Goal: Information Seeking & Learning: Find specific fact

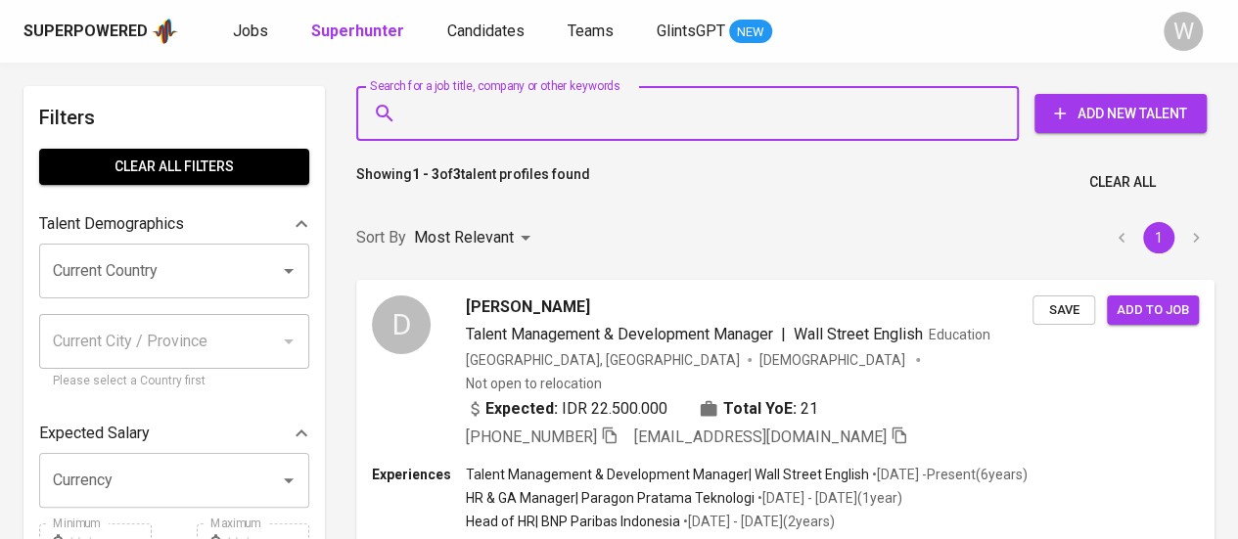
click at [545, 130] on input "Search for a job title, company or other keywords" at bounding box center [692, 113] width 576 height 37
paste input "[EMAIL_ADDRESS][DOMAIN_NAME]"
type input "[EMAIL_ADDRESS][DOMAIN_NAME]"
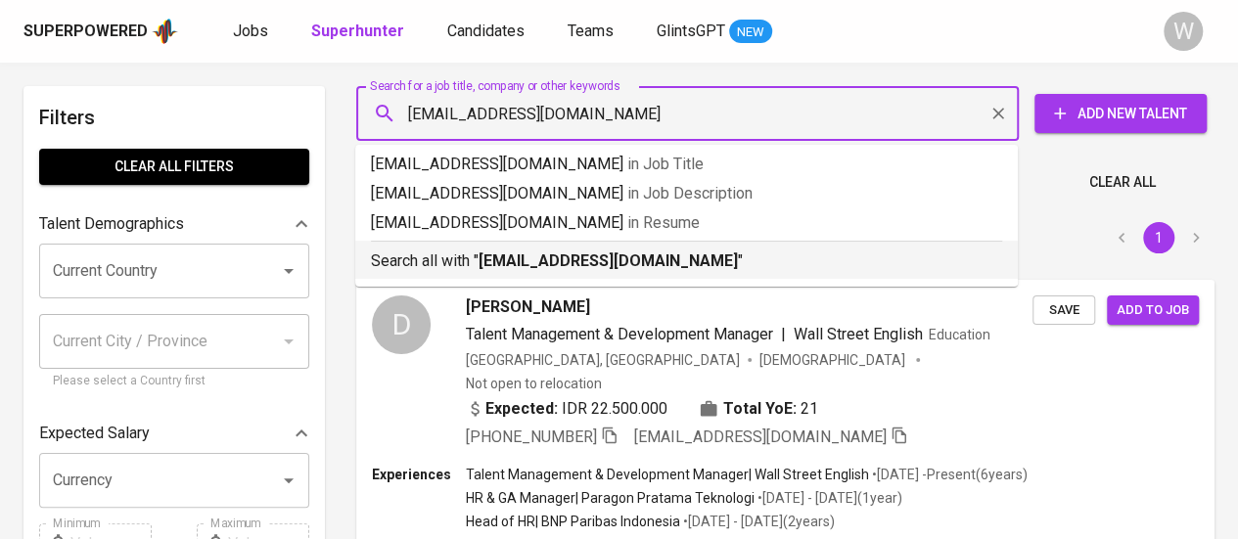
click at [589, 262] on b "[EMAIL_ADDRESS][DOMAIN_NAME]" at bounding box center [608, 261] width 259 height 19
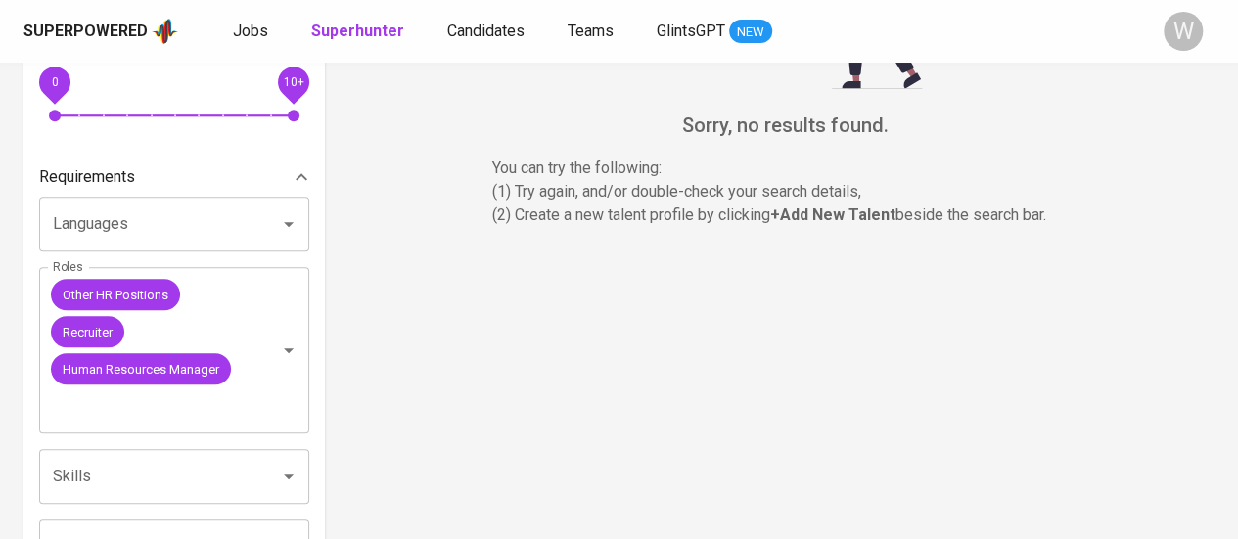
scroll to position [564, 0]
click at [264, 344] on icon "Clear" at bounding box center [263, 350] width 20 height 20
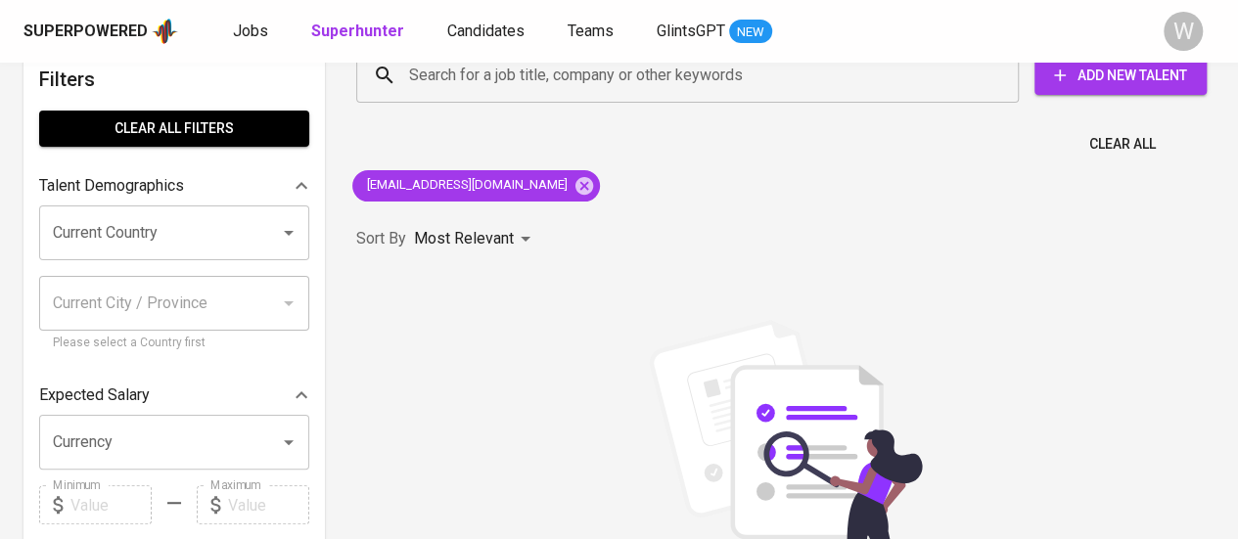
scroll to position [10, 0]
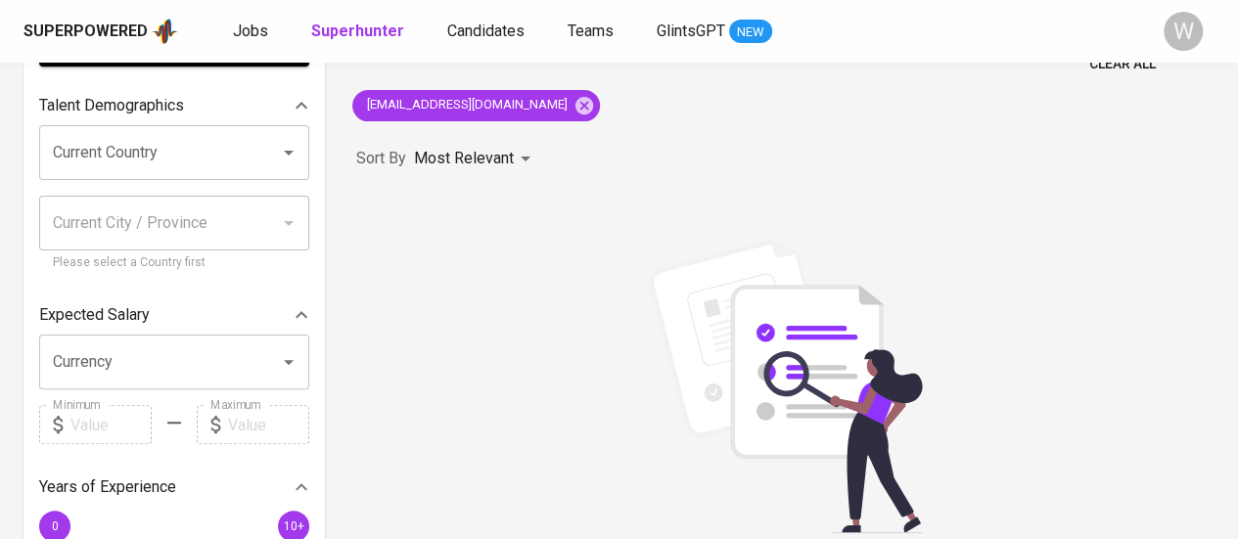
scroll to position [0, 0]
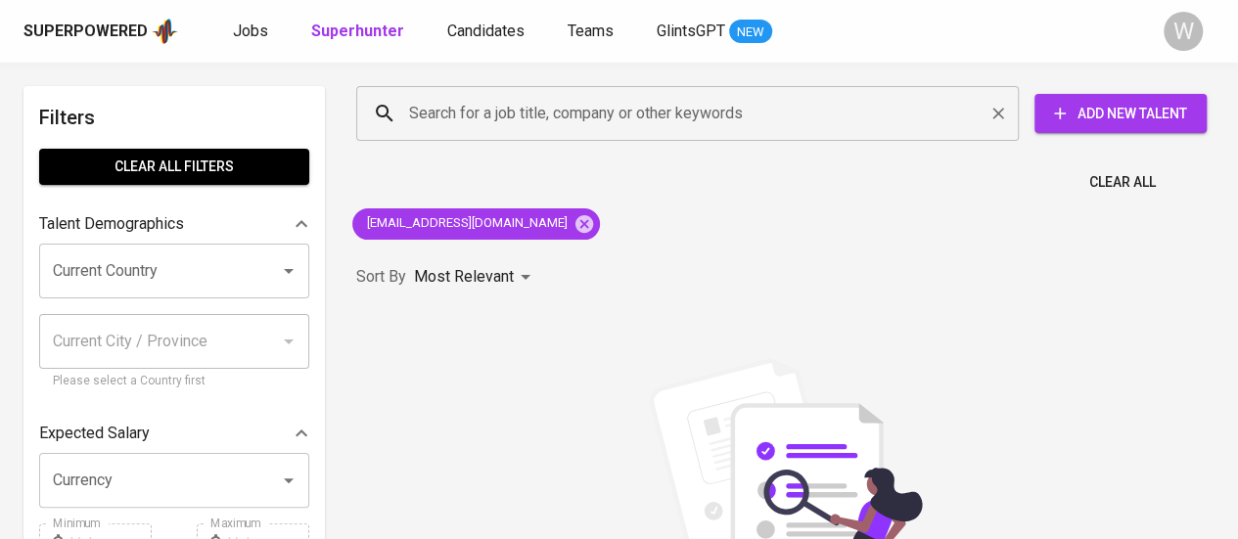
click at [642, 115] on input "Search for a job title, company or other keywords" at bounding box center [692, 113] width 576 height 37
paste input "4f75562a-fb82-4d89-805c-015e87f60e95"
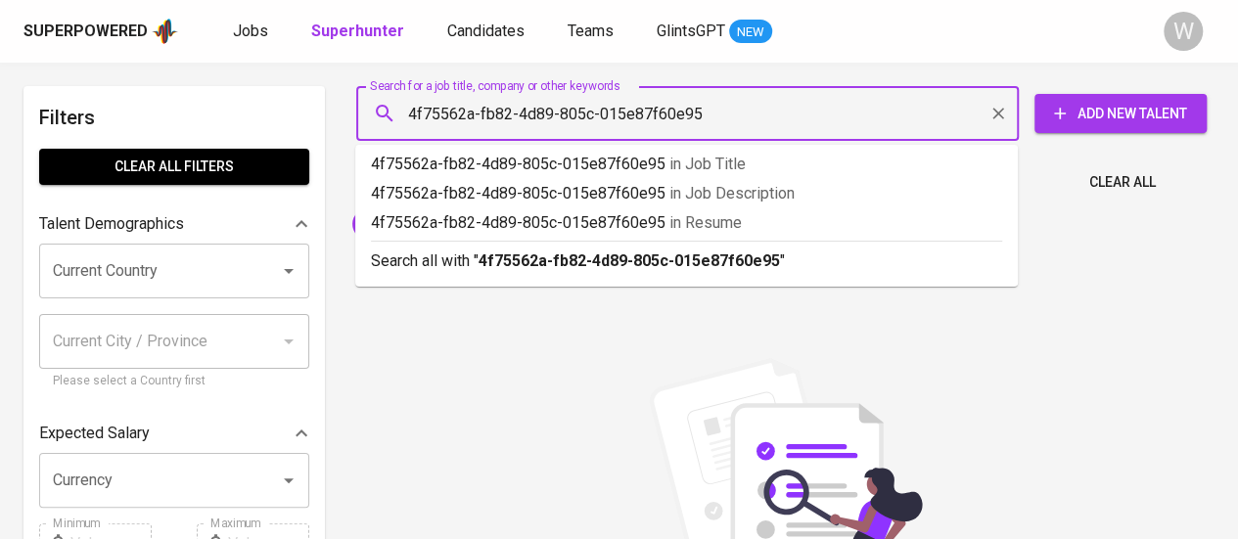
click at [738, 116] on input "4f75562a-fb82-4d89-805c-015e87f60e95" at bounding box center [692, 113] width 576 height 37
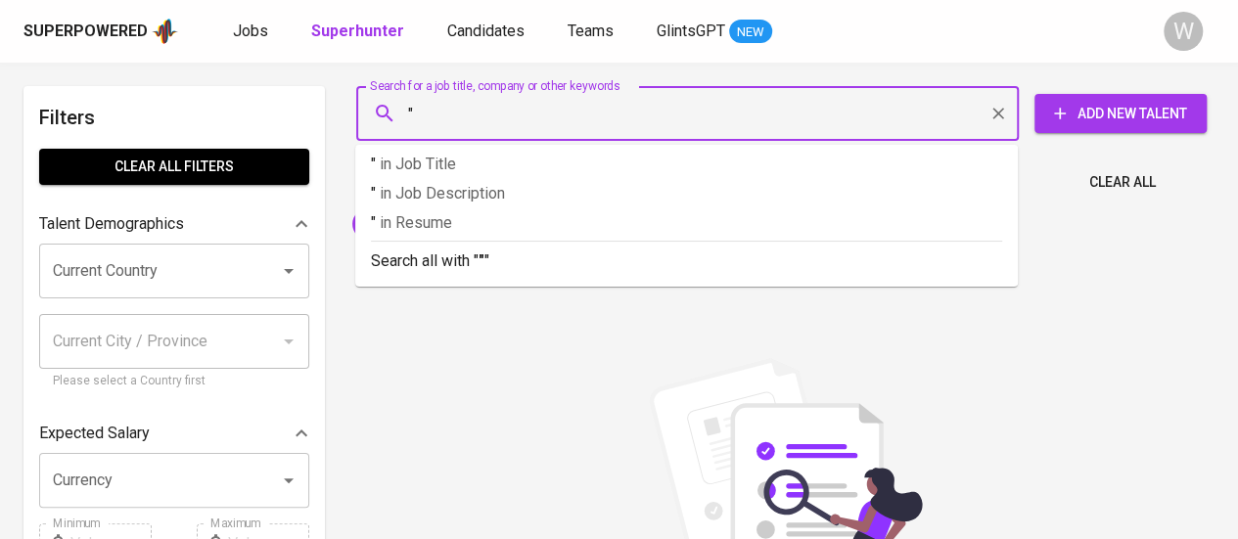
paste input "[PERSON_NAME]"
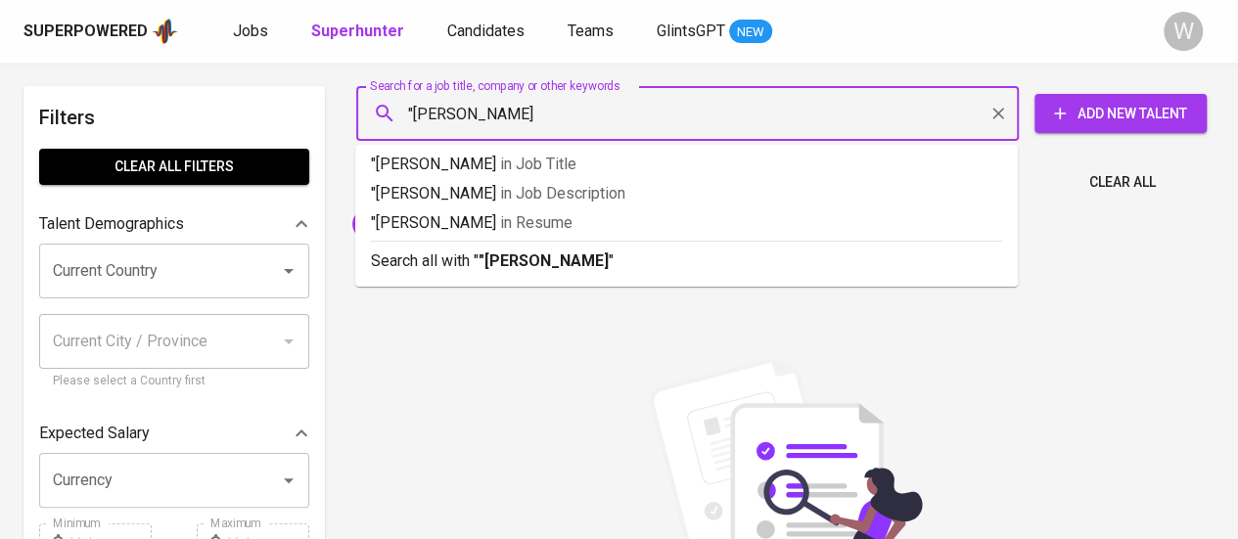
type input ""[PERSON_NAME]""
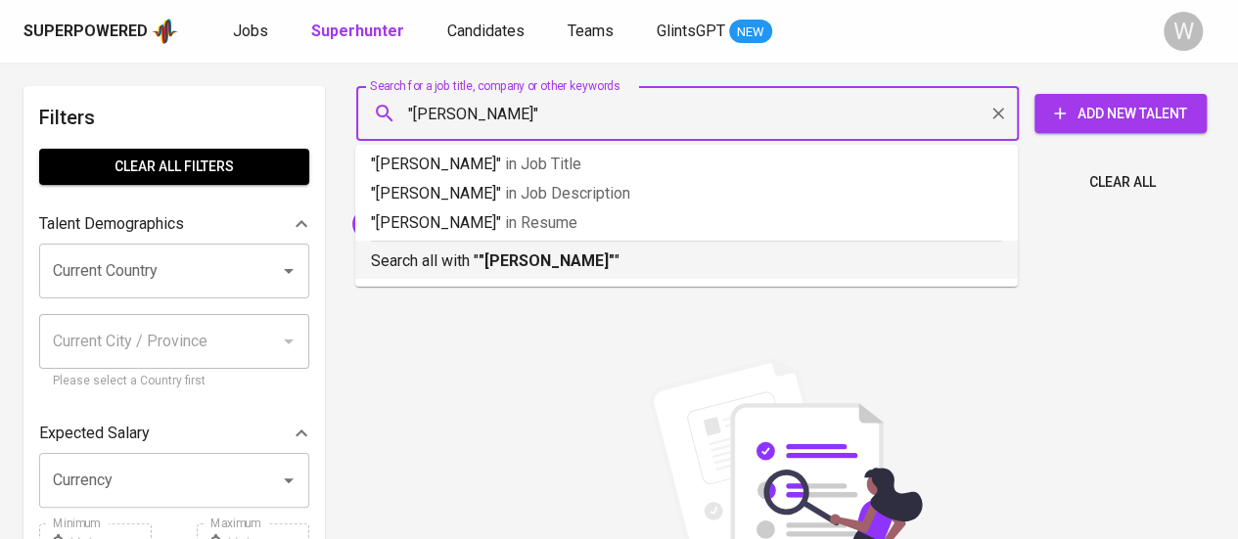
click at [688, 269] on p "Search all with " "[PERSON_NAME]" "" at bounding box center [686, 261] width 631 height 23
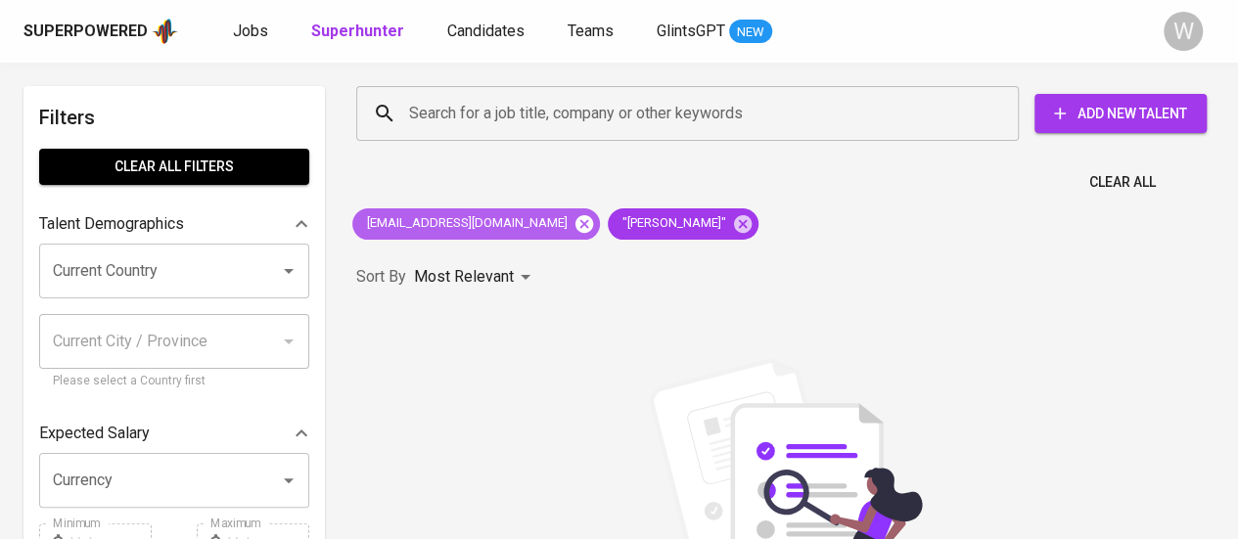
click at [573, 222] on icon at bounding box center [584, 224] width 22 height 22
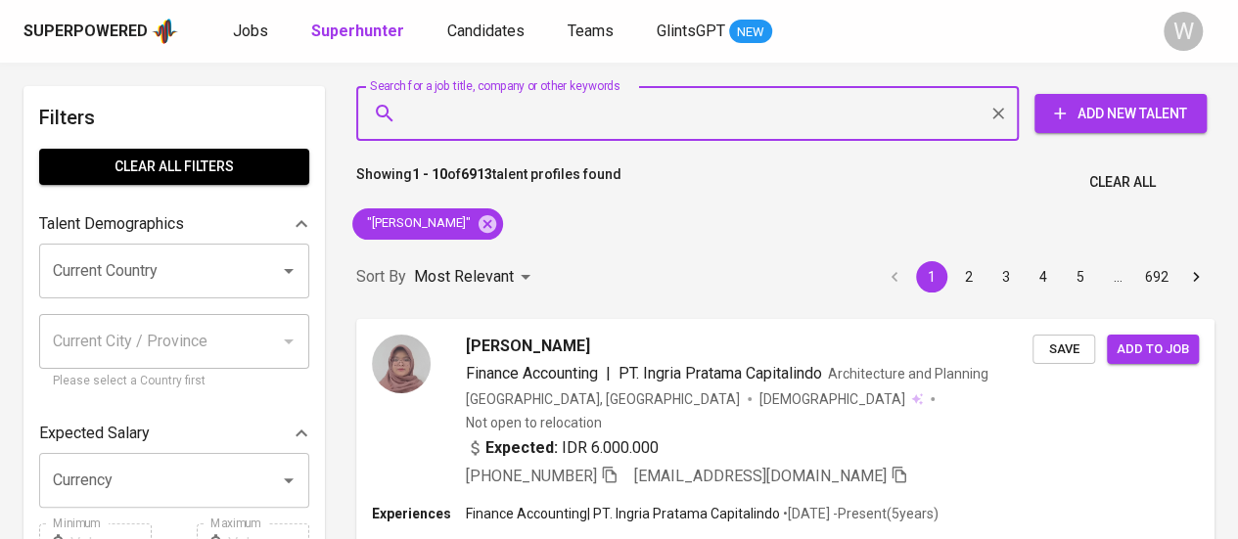
click at [566, 130] on input "Search for a job title, company or other keywords" at bounding box center [692, 113] width 576 height 37
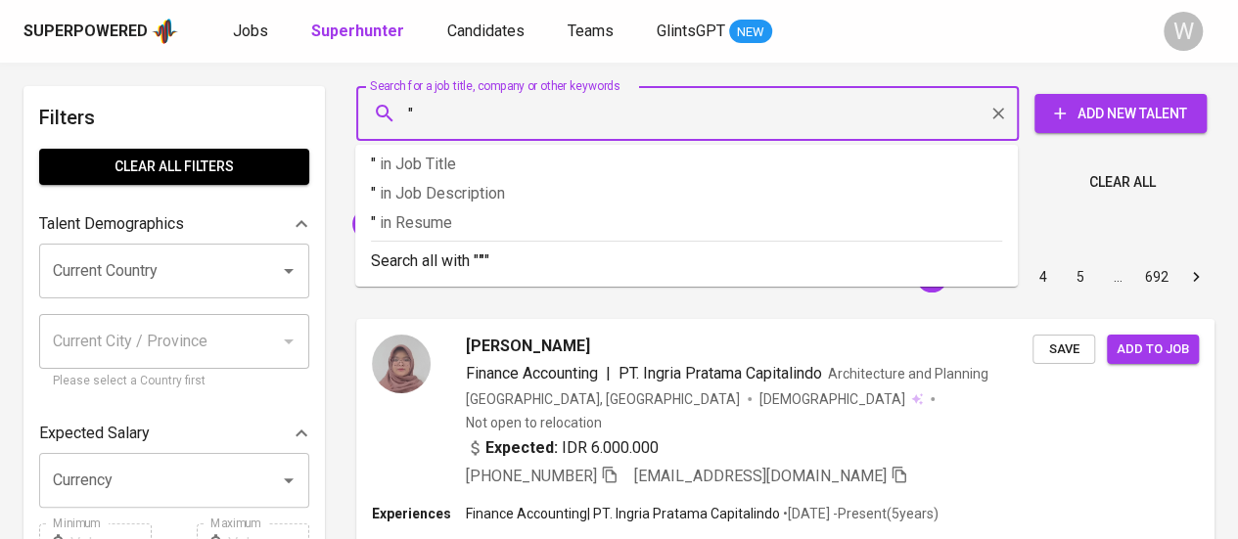
paste input "[PERSON_NAME]"
type input ""[PERSON_NAME]""
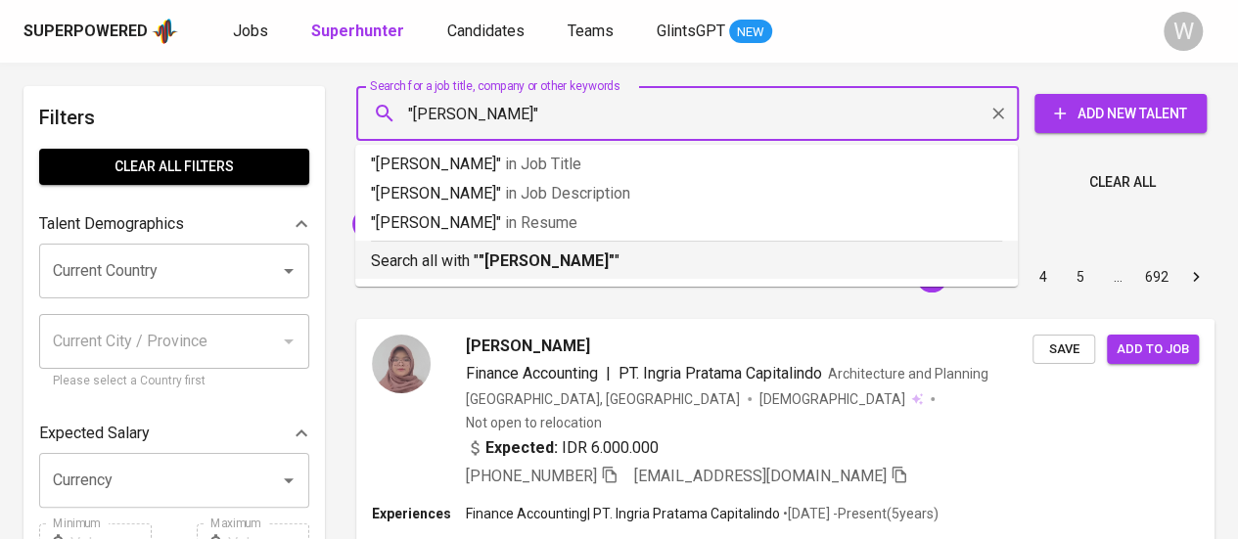
click at [564, 257] on b ""[PERSON_NAME]"" at bounding box center [547, 261] width 136 height 19
click at [451, 261] on div "Most Relevant" at bounding box center [475, 277] width 123 height 36
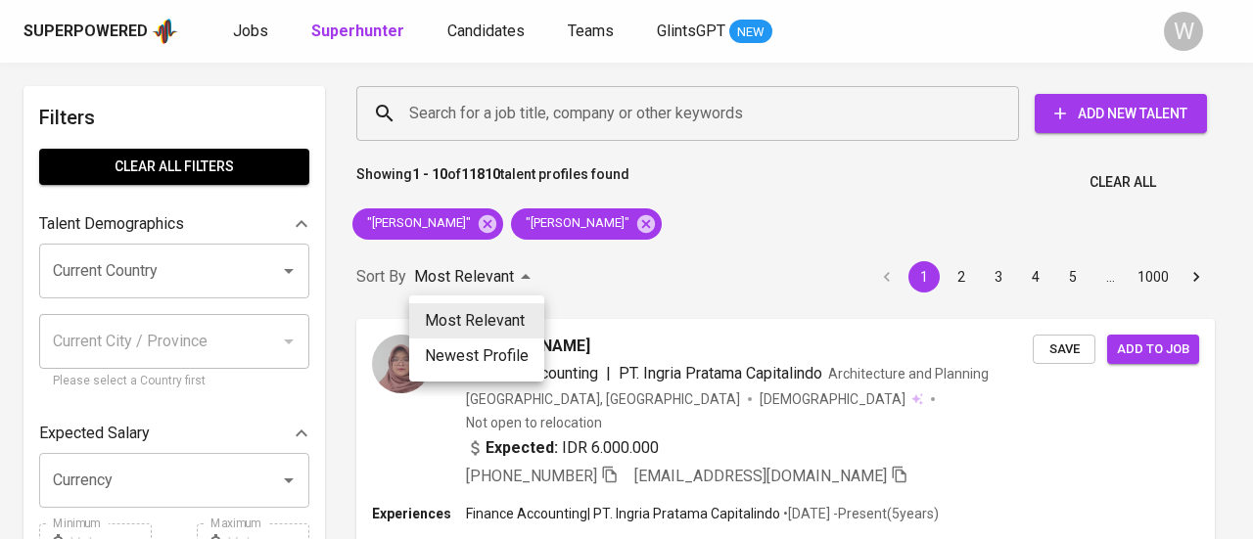
click at [476, 216] on div at bounding box center [626, 269] width 1253 height 539
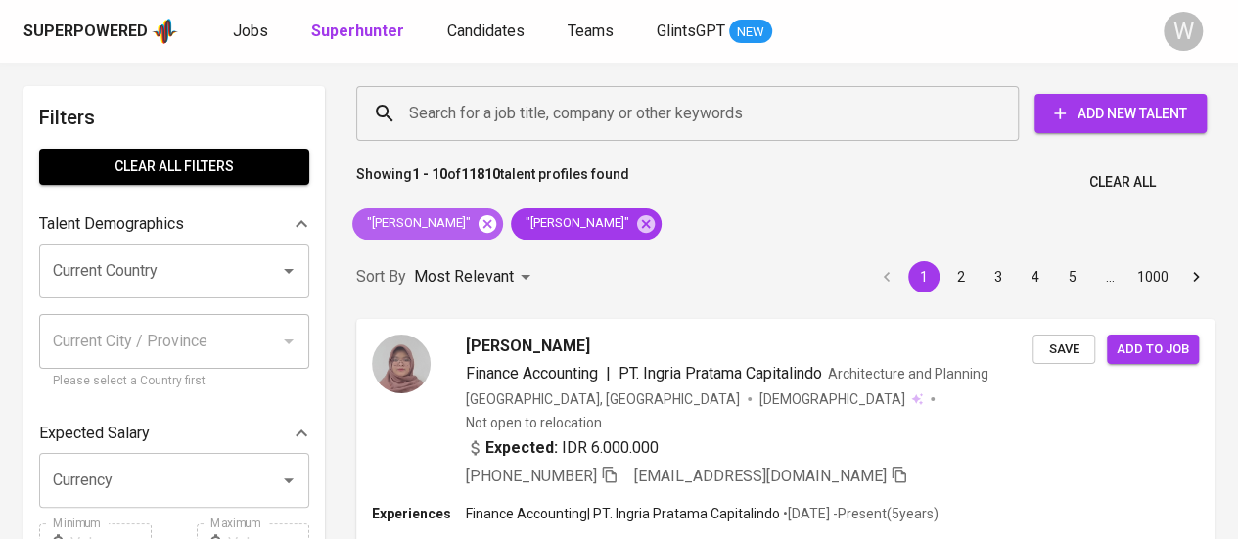
click at [481, 226] on icon at bounding box center [488, 224] width 22 height 22
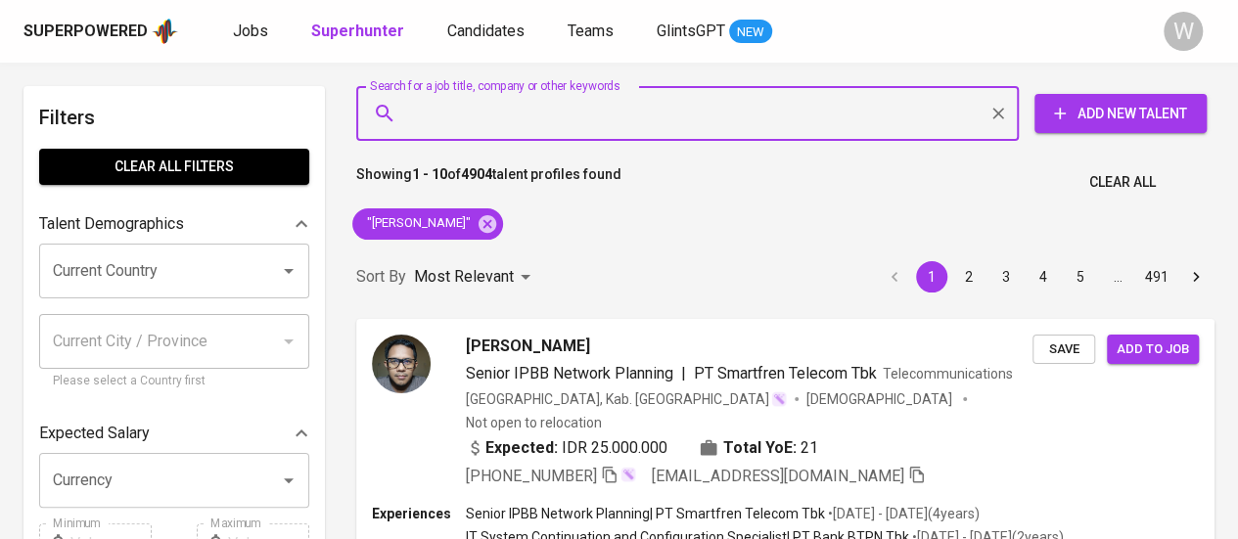
click at [588, 115] on input "Search for a job title, company or other keywords" at bounding box center [692, 113] width 576 height 37
paste input "PT. Mitratama Cipta Selaras"
type input "PT. Mitratama Cipta Selaras"
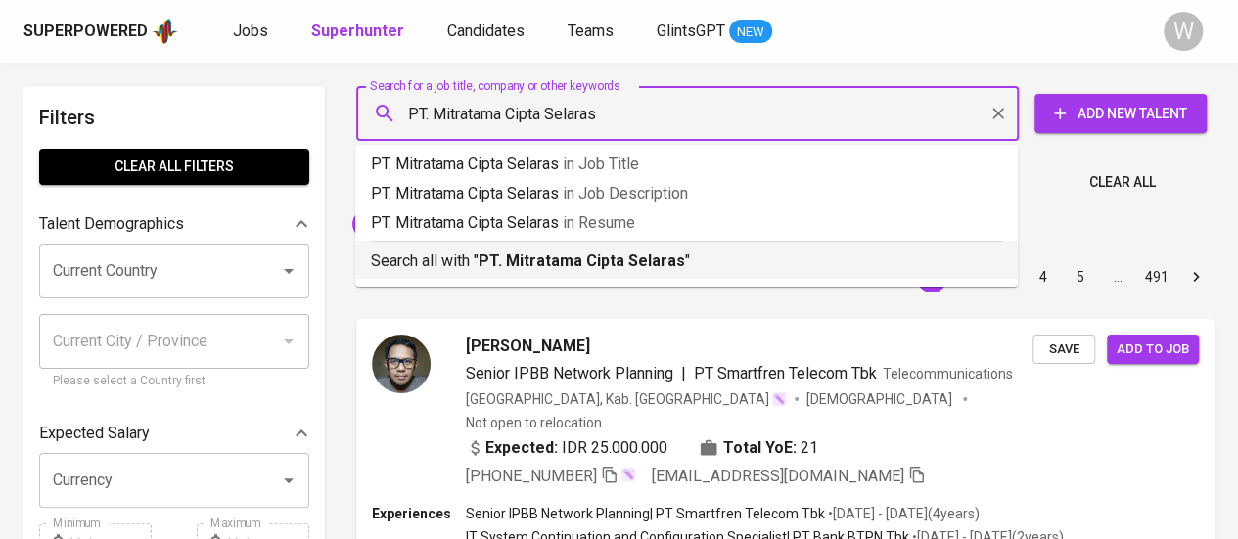
click at [693, 263] on p "Search all with " PT. Mitratama Cipta Selaras "" at bounding box center [686, 261] width 631 height 23
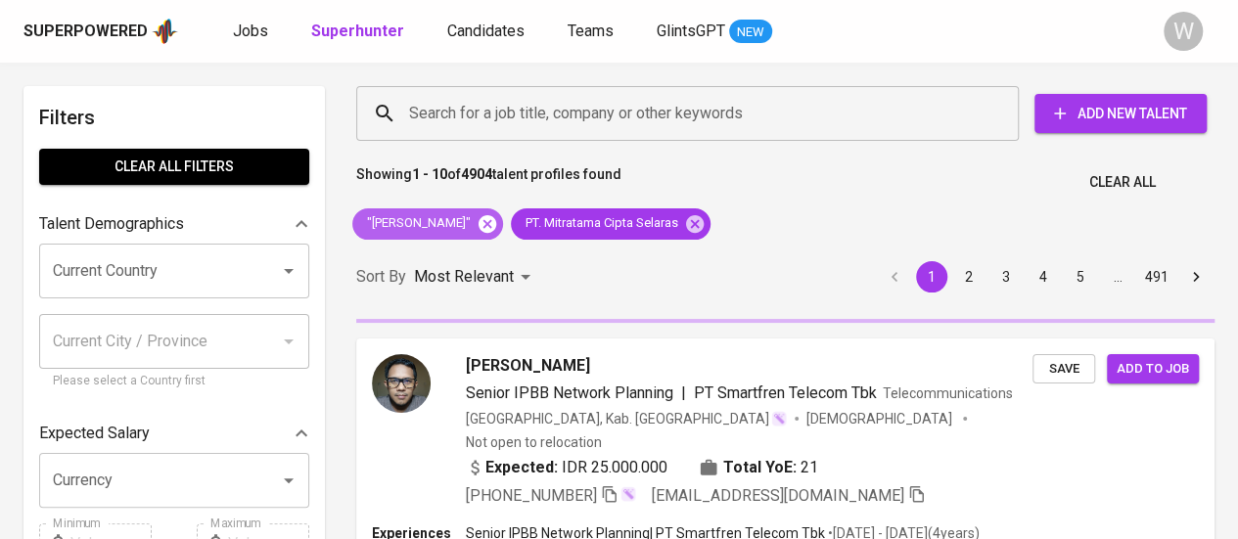
click at [479, 216] on icon at bounding box center [488, 223] width 18 height 18
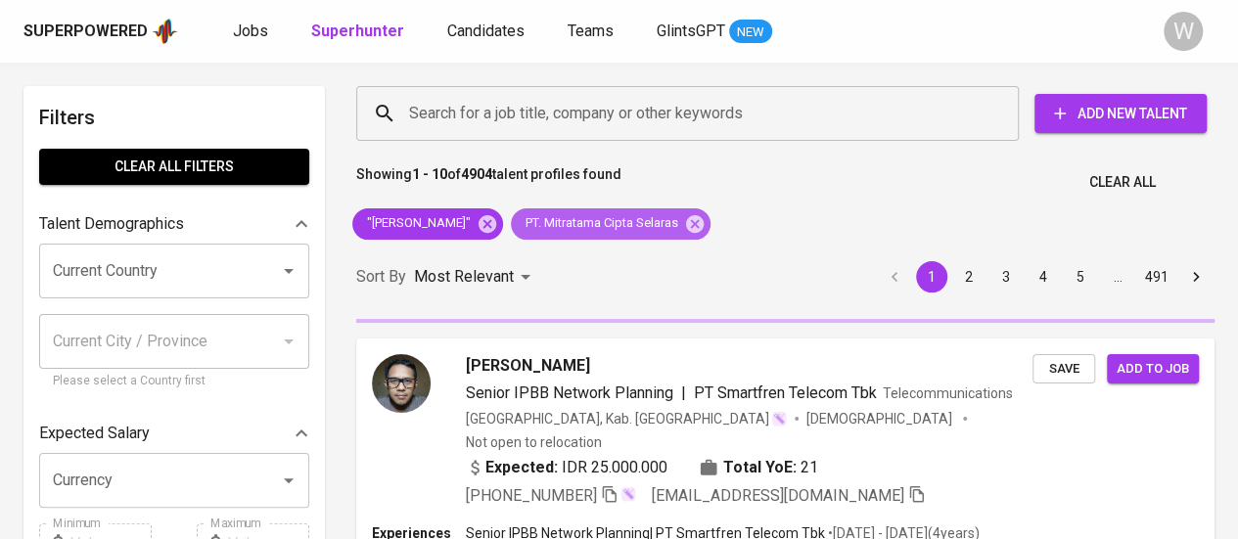
click at [511, 219] on span "PT. Mitratama Cipta Selaras" at bounding box center [600, 223] width 179 height 19
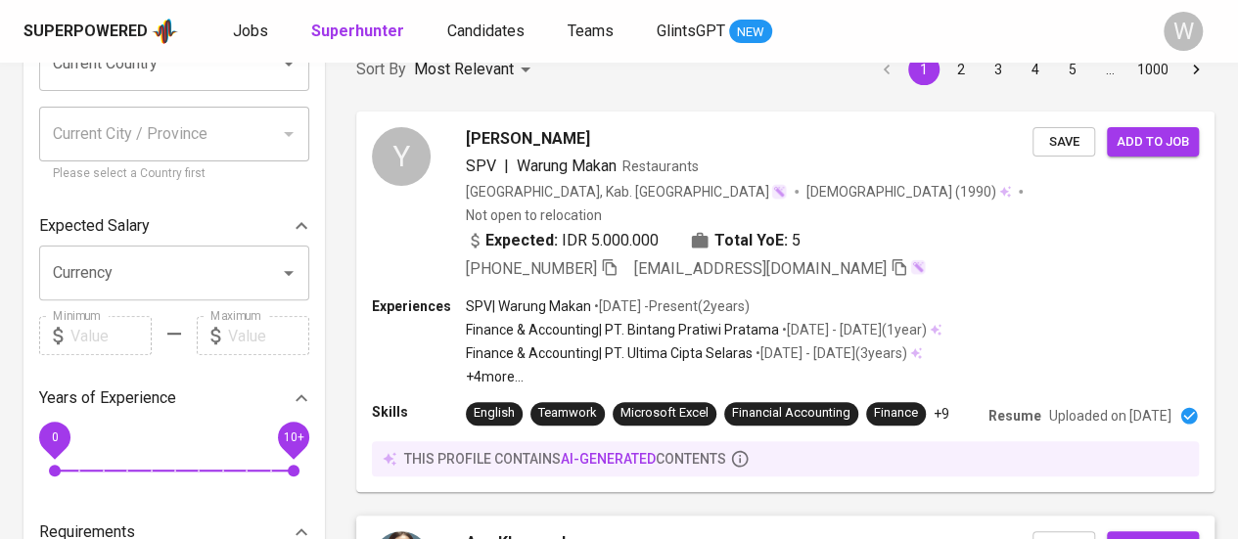
scroll to position [206, 0]
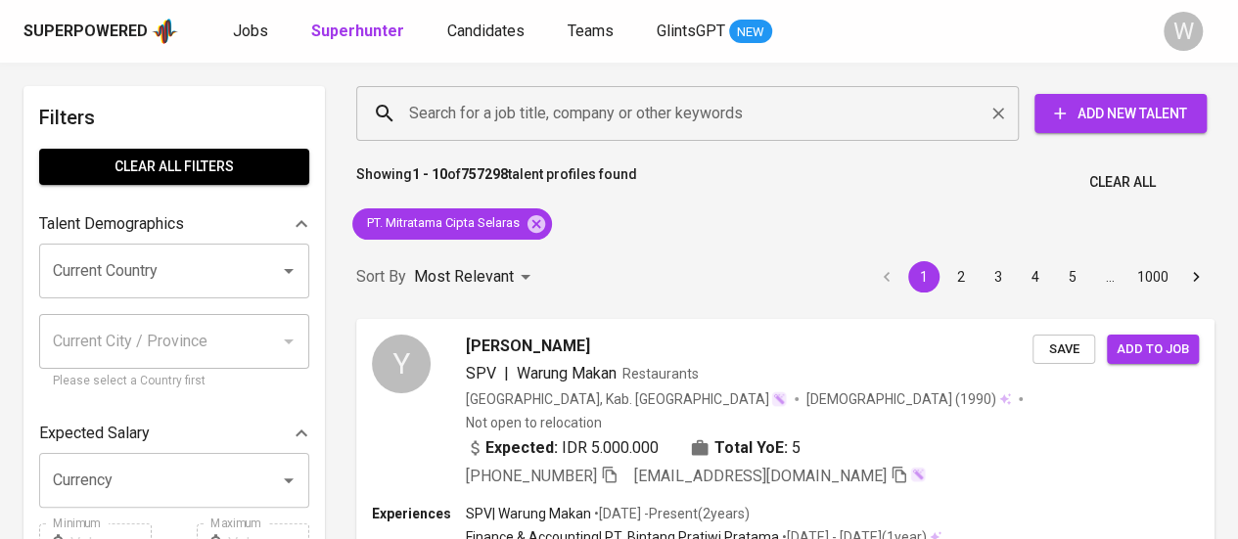
click at [556, 115] on input "Search for a job title, company or other keywords" at bounding box center [692, 113] width 576 height 37
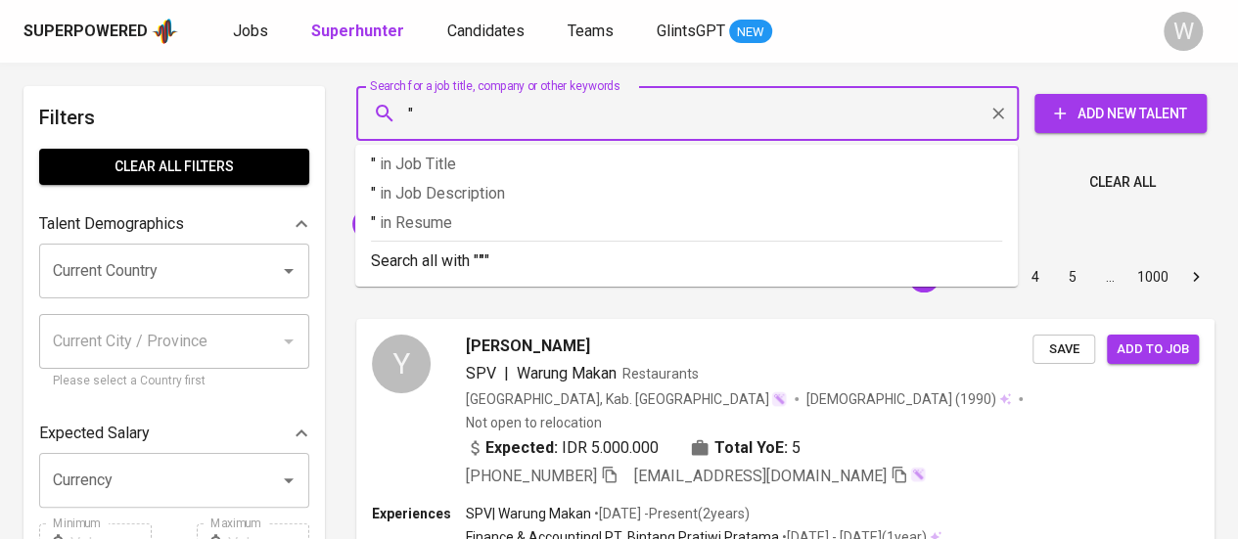
paste input "Josaphat Suhardinata"
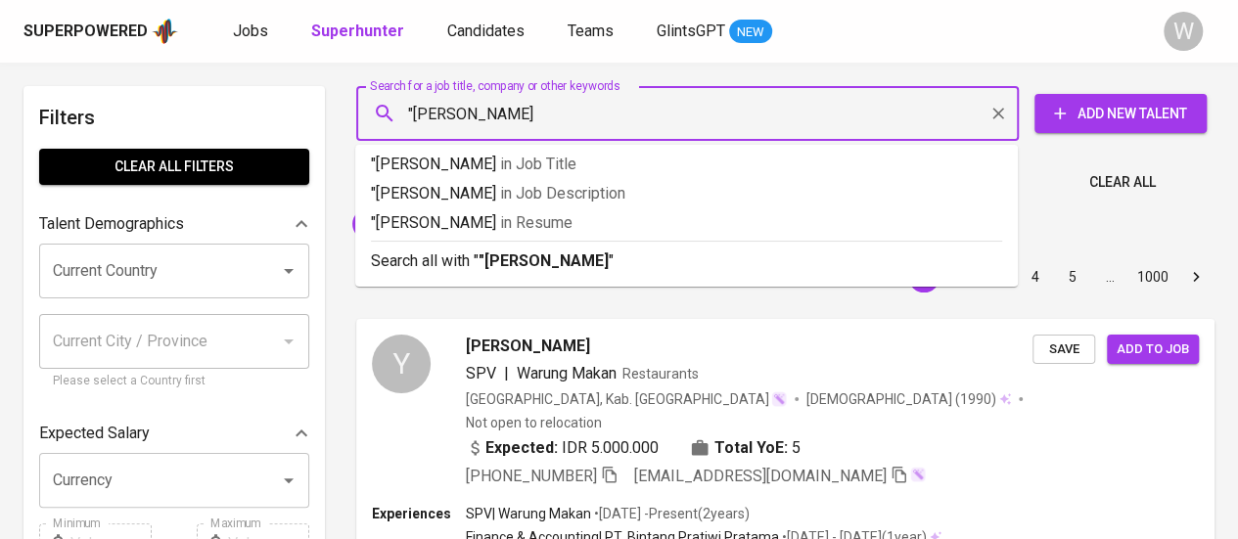
type input ""Josaphat Suhardinata""
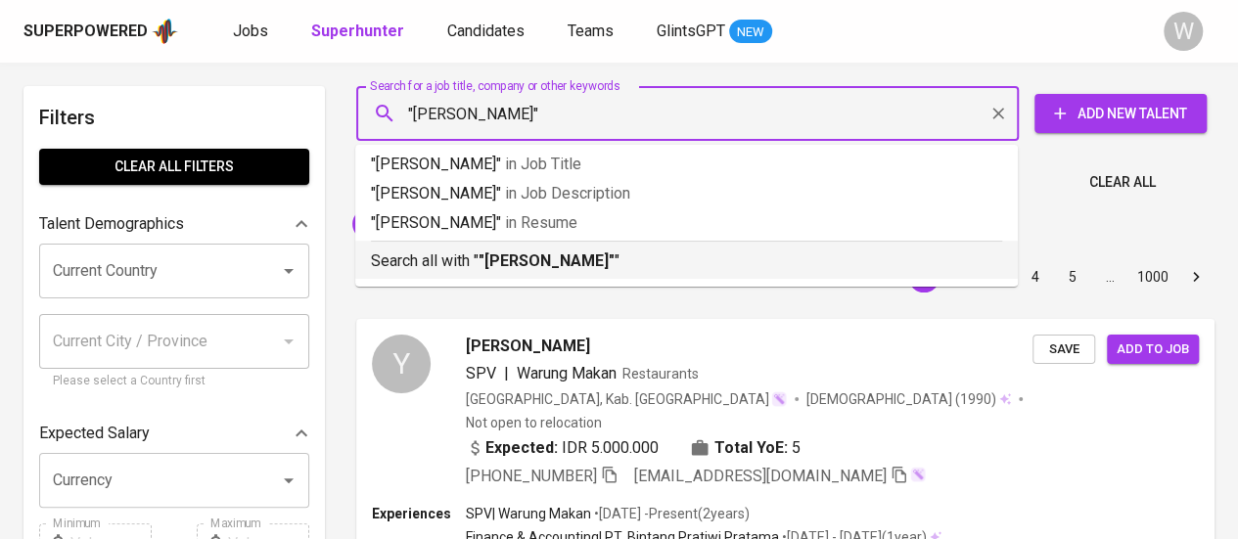
click at [591, 265] on b ""Josaphat Suhardinata"" at bounding box center [547, 261] width 136 height 19
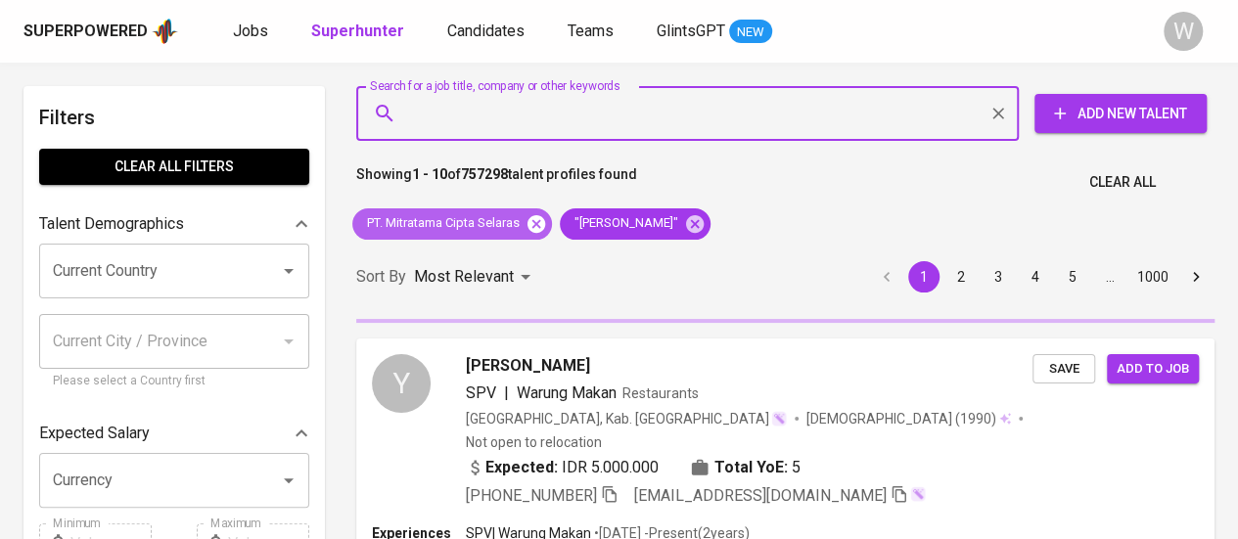
click at [544, 224] on icon at bounding box center [536, 223] width 18 height 18
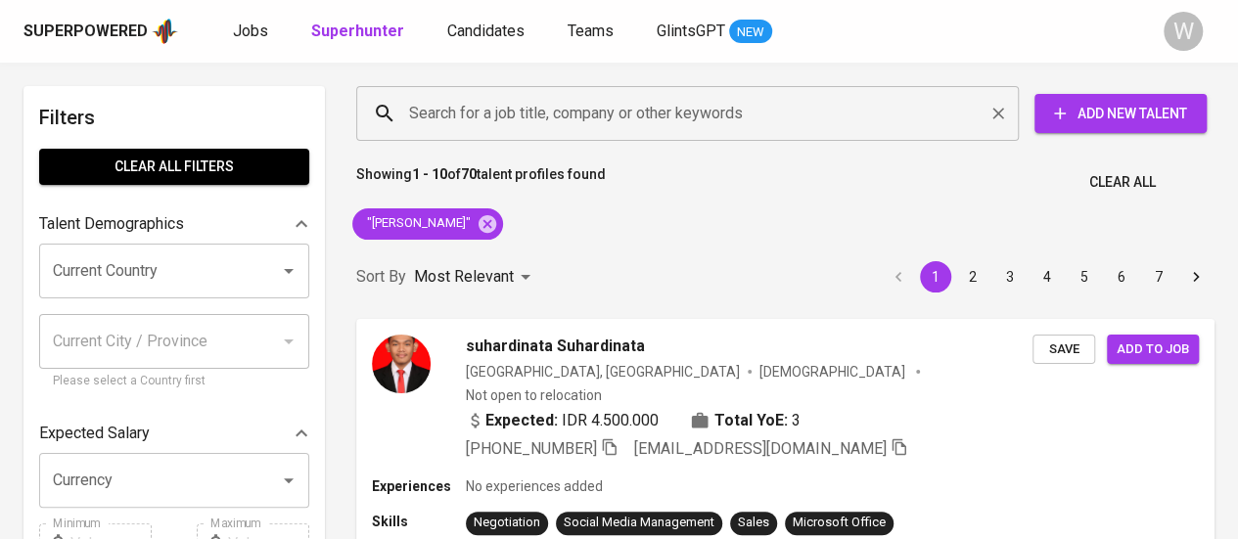
click at [565, 132] on div "Search for a job title, company or other keywords" at bounding box center [687, 113] width 663 height 55
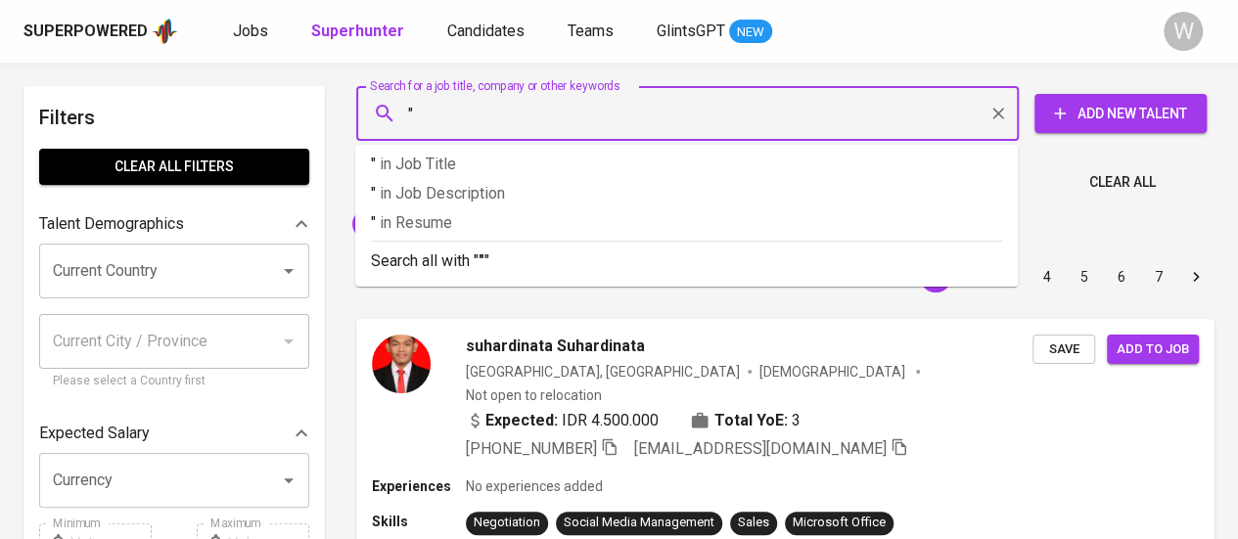
paste input "Cindy Anisa Maharani"
type input ""Cindy Anisa Maharani""
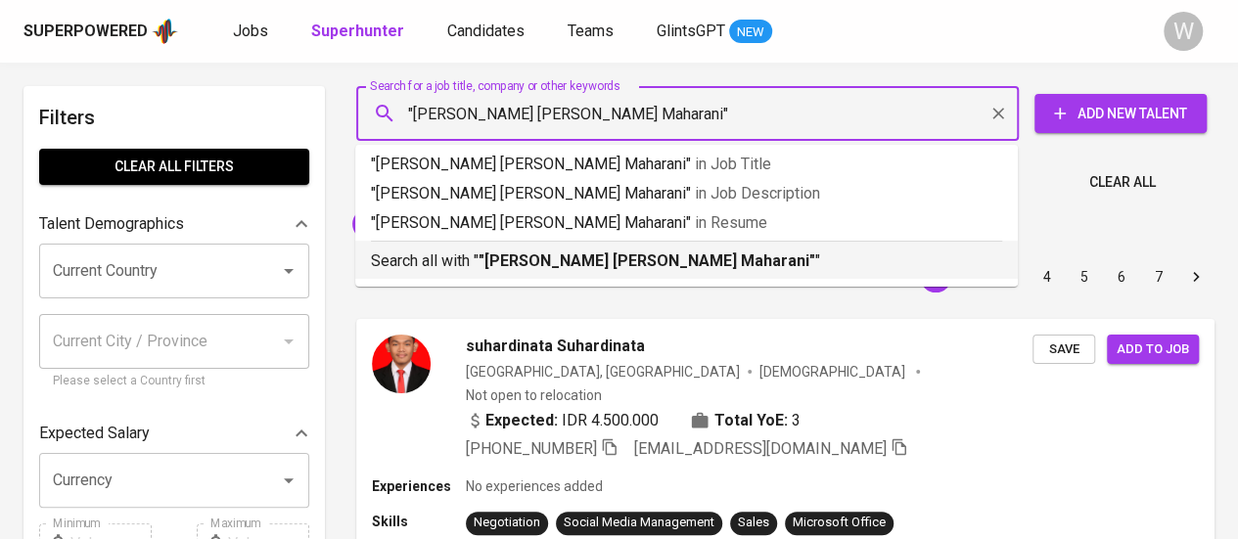
click at [581, 259] on b ""Cindy Anisa Maharani"" at bounding box center [647, 261] width 337 height 19
click at [581, 259] on div "Sort By Most Relevant MOST_RELEVANT 1 2 3 4 5 6 7" at bounding box center [785, 278] width 882 height 60
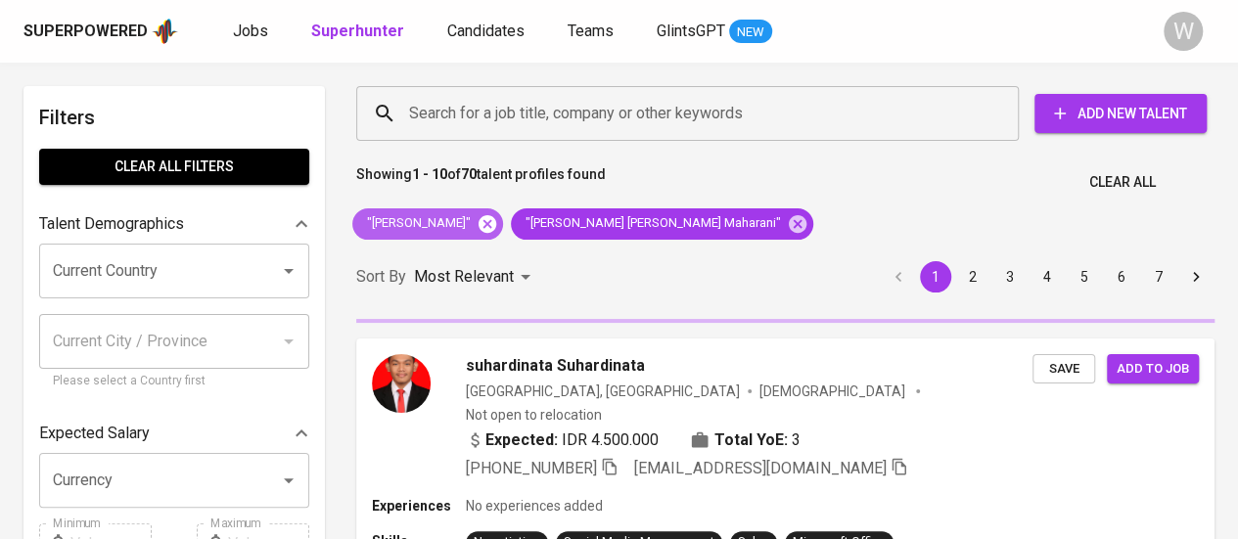
click at [496, 230] on icon at bounding box center [488, 223] width 18 height 18
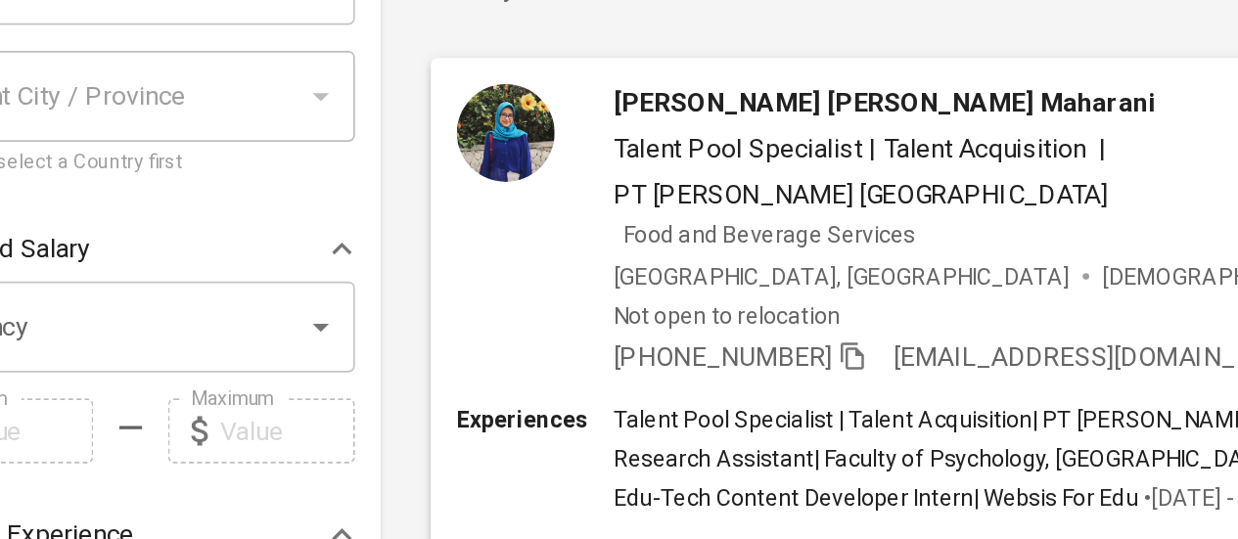
scroll to position [79, 0]
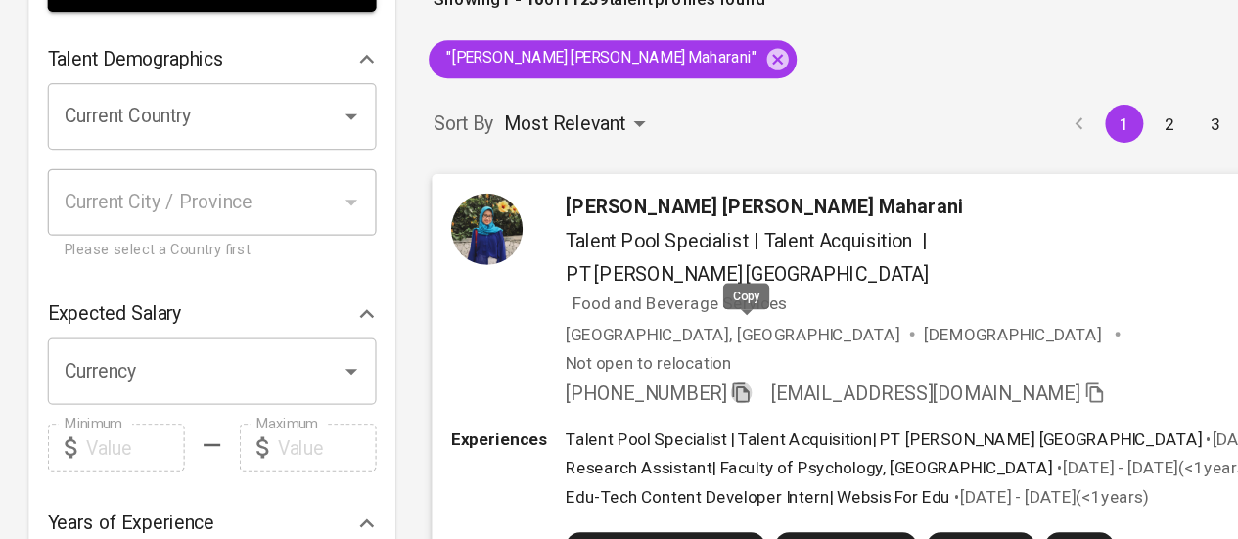
click at [616, 410] on icon "button" at bounding box center [609, 418] width 14 height 17
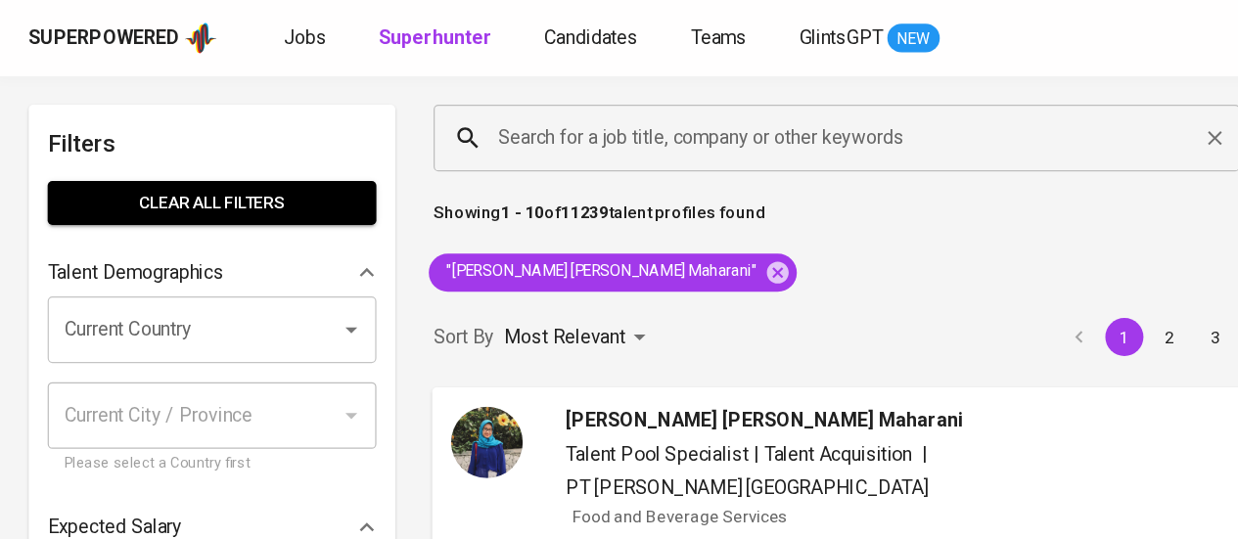
click at [460, 120] on input "Search for a job title, company or other keywords" at bounding box center [692, 113] width 576 height 37
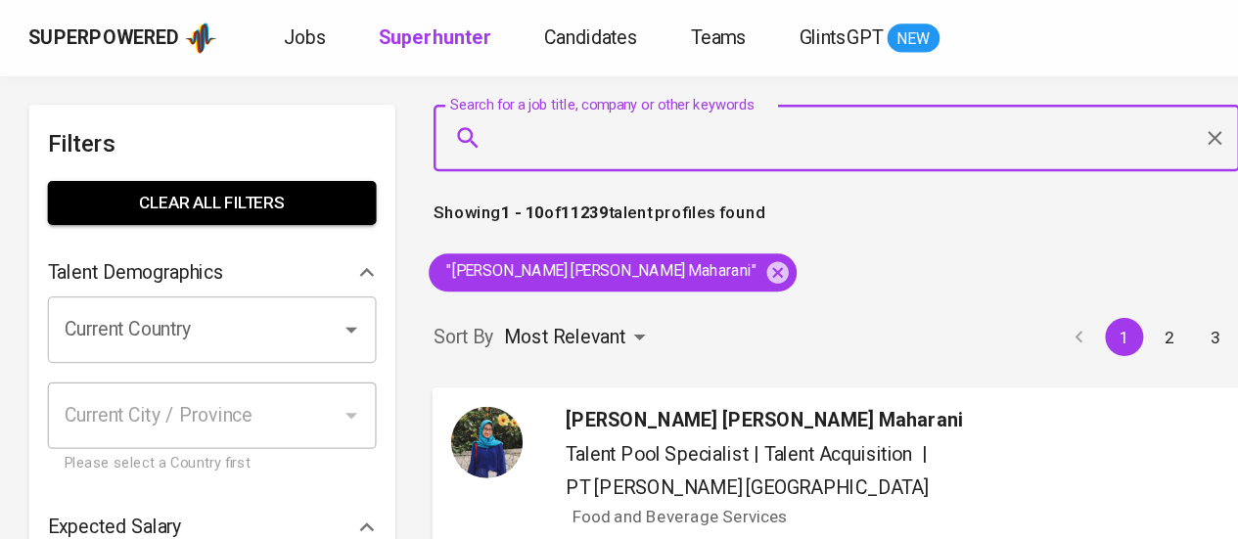
paste input "aprilliyanti01@gmail.com"
type input "aprilliyanti01@gmail.com"
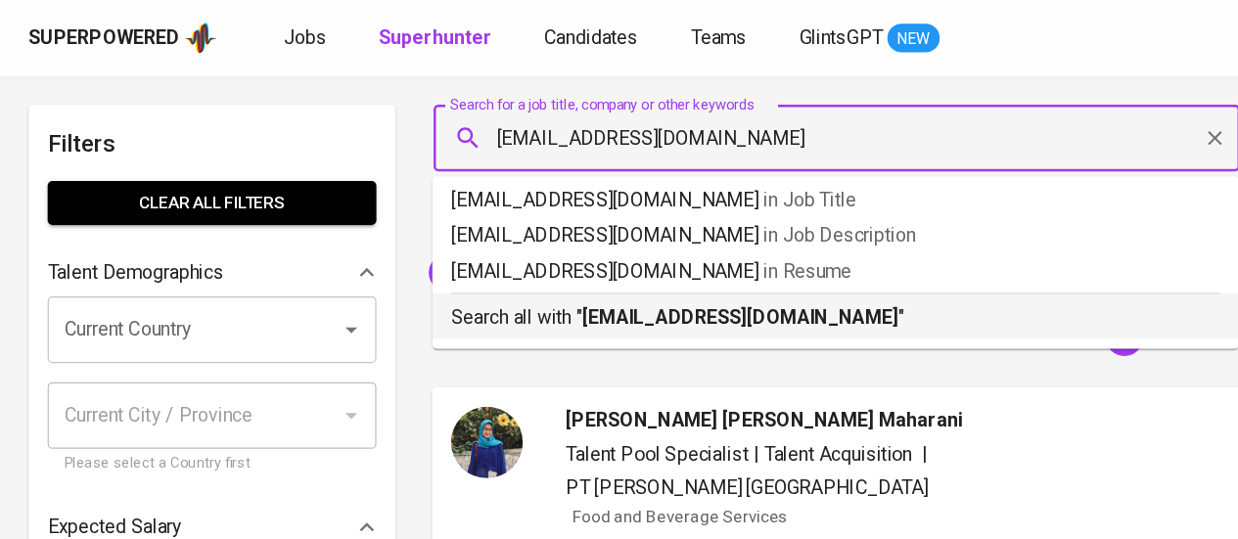
click at [524, 245] on div "Search all with " aprilliyanti01@gmail.com "" at bounding box center [686, 257] width 631 height 32
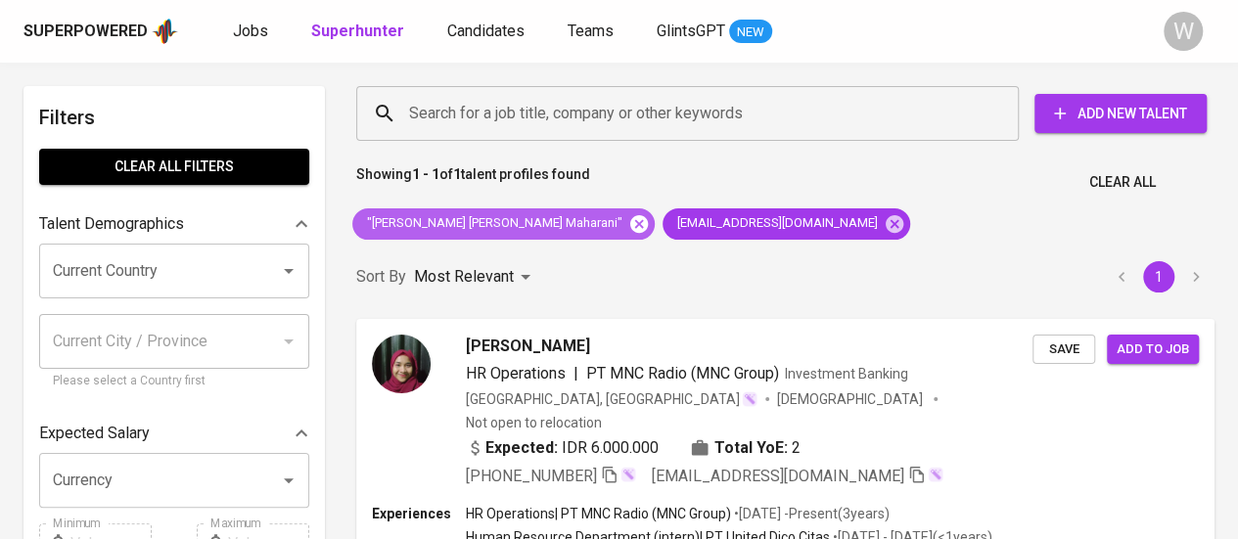
click at [630, 228] on icon at bounding box center [639, 223] width 18 height 18
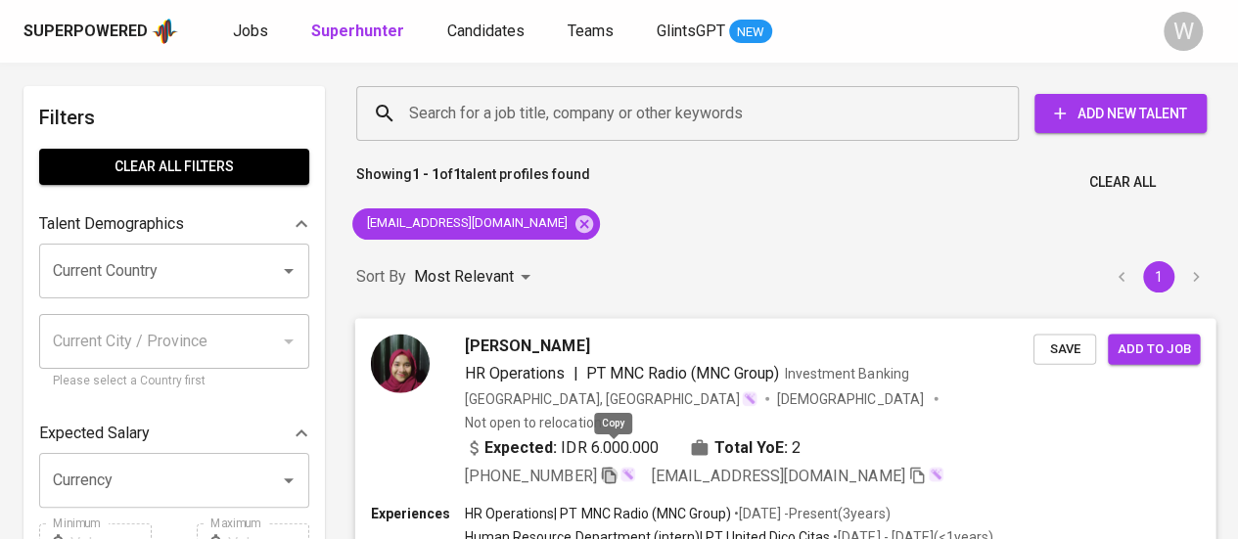
click at [616, 467] on icon "button" at bounding box center [609, 475] width 14 height 17
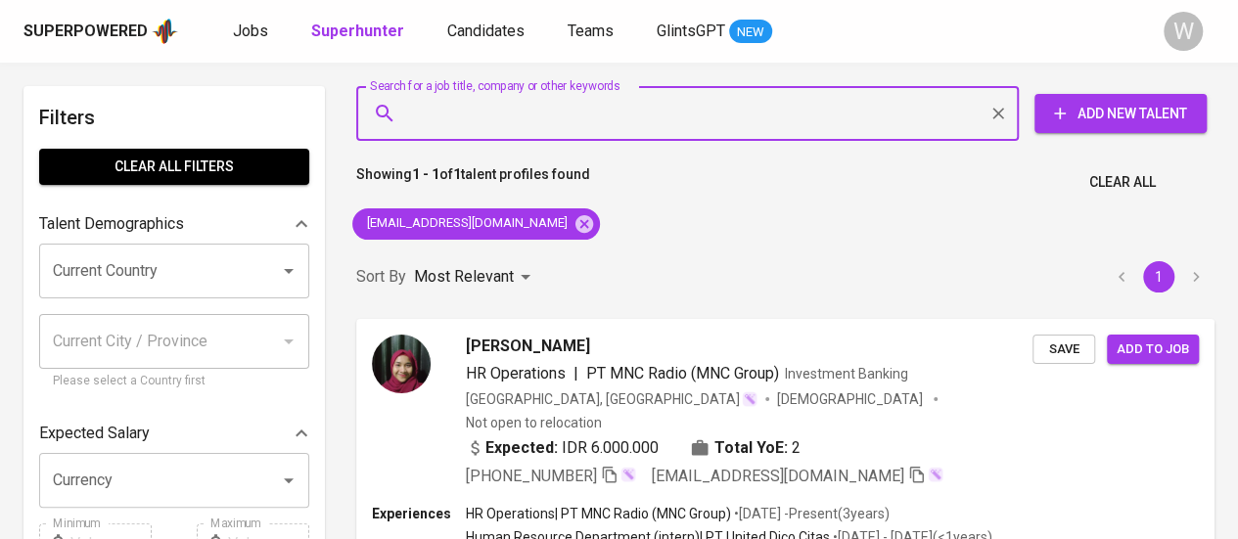
click at [775, 124] on input "Search for a job title, company or other keywords" at bounding box center [692, 113] width 576 height 37
paste input "[EMAIL_ADDRESS][DOMAIN_NAME]"
type input "nurunisawali97@gmail.com"
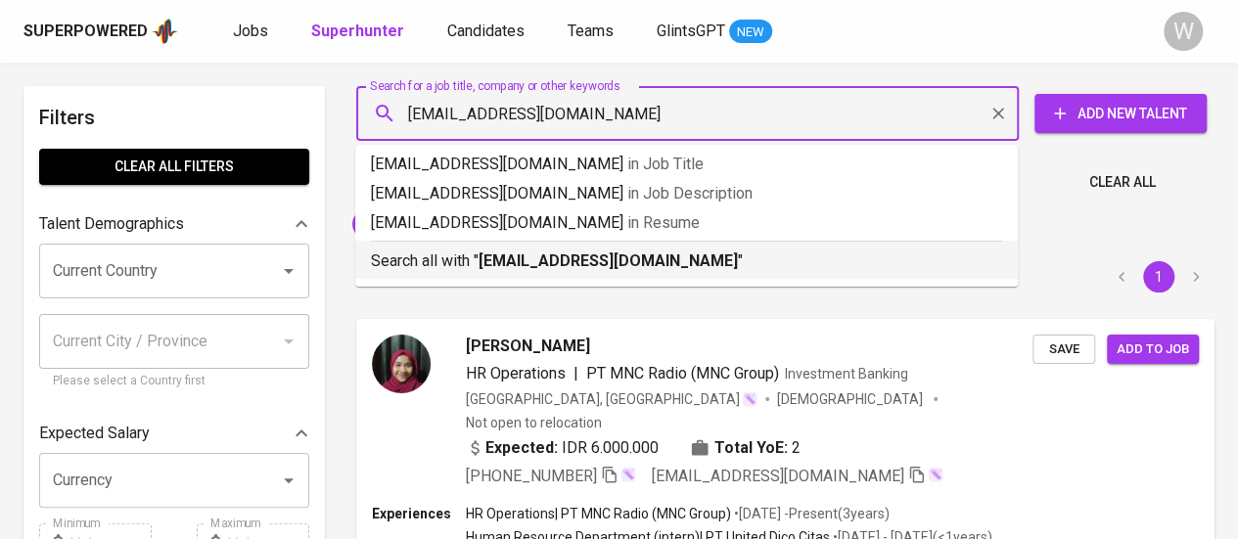
click at [718, 265] on p "Search all with " nurunisawali97@gmail.com "" at bounding box center [686, 261] width 631 height 23
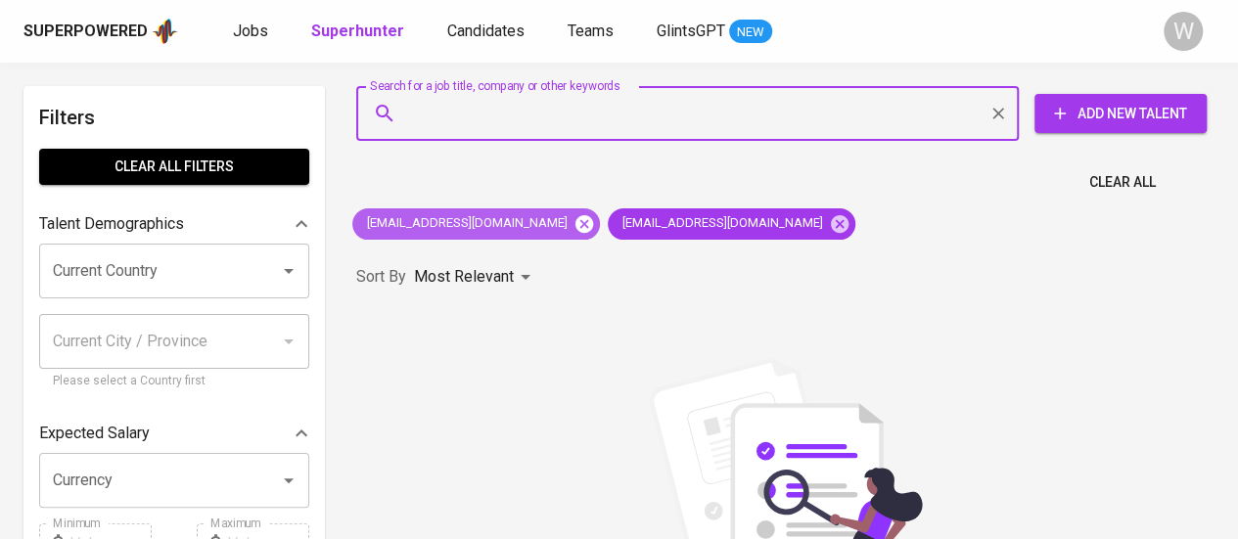
click at [575, 223] on icon at bounding box center [584, 223] width 18 height 18
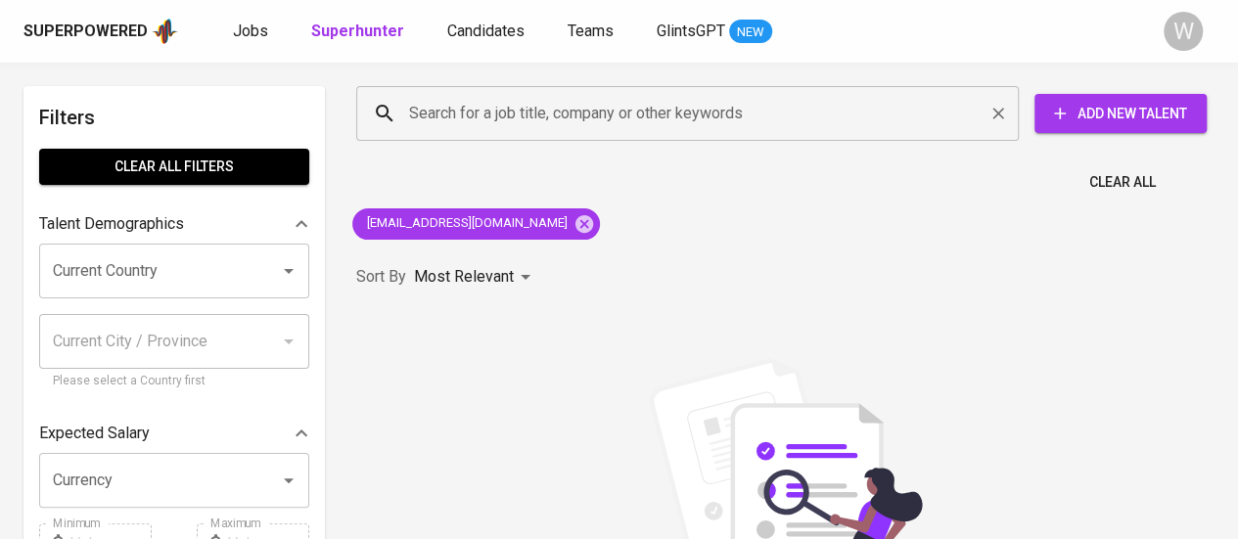
click at [627, 117] on input "Search for a job title, company or other keywords" at bounding box center [692, 113] width 576 height 37
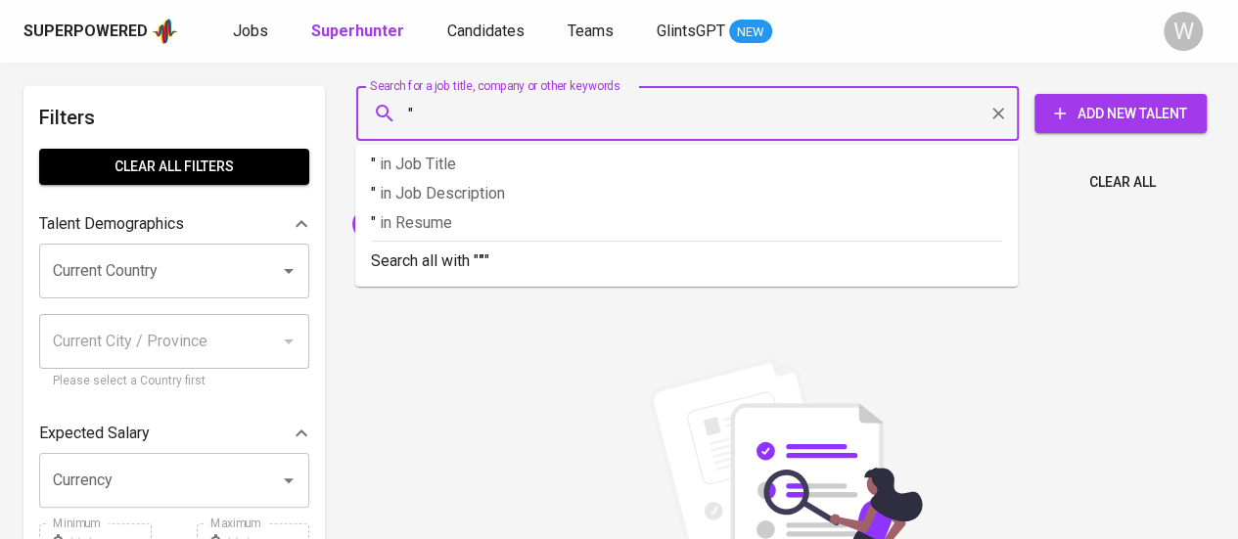
paste input "Nurunnisa Awali"
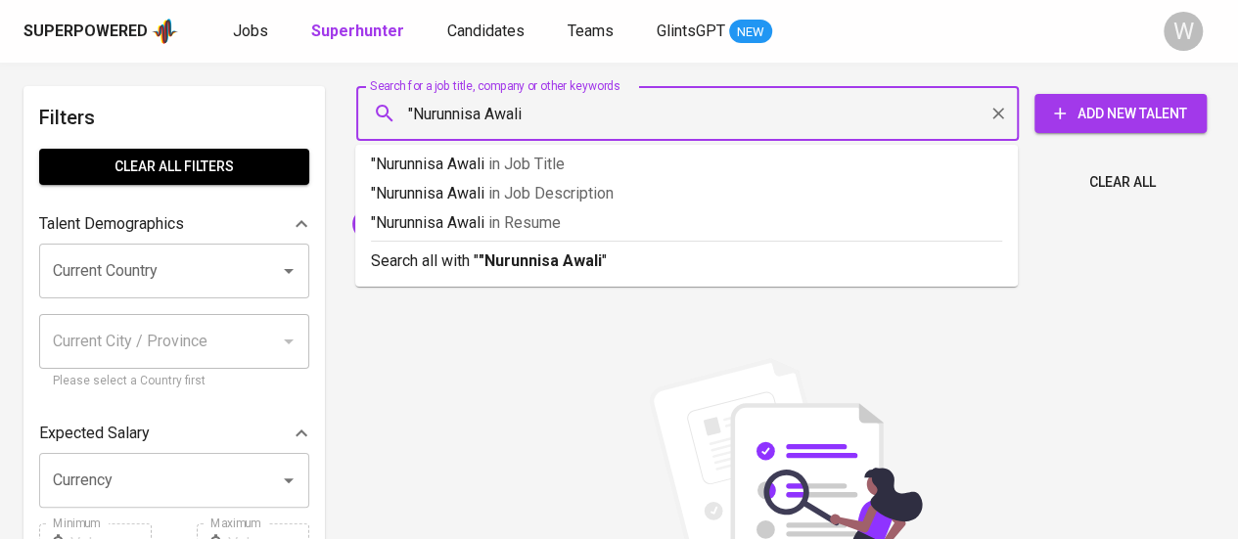
type input ""Nurunnisa Awali""
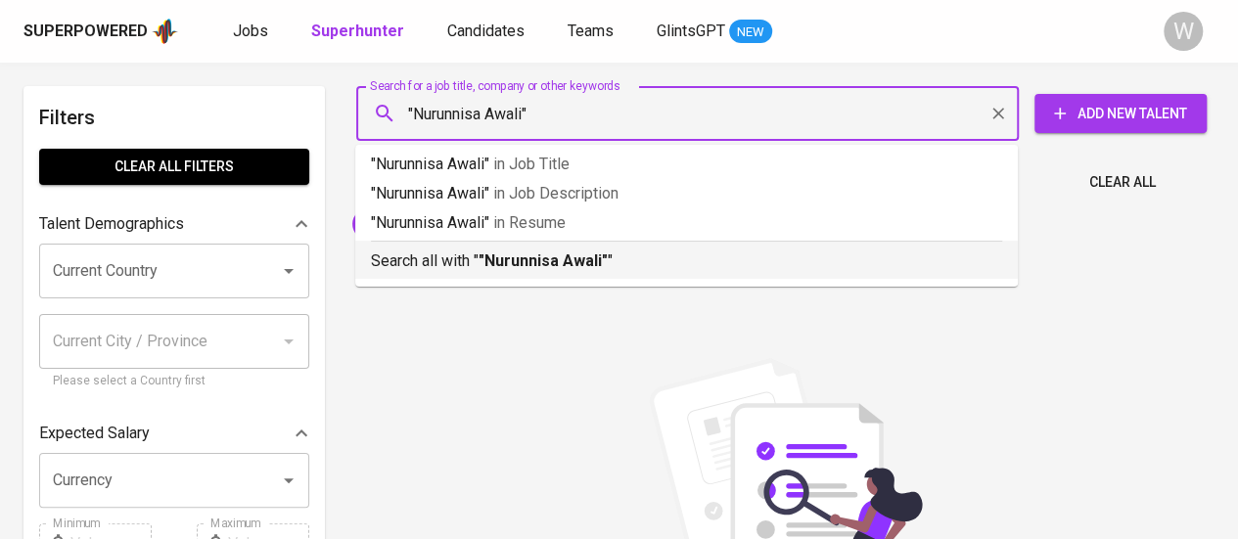
click at [544, 255] on b ""Nurunnisa Awali"" at bounding box center [543, 261] width 129 height 19
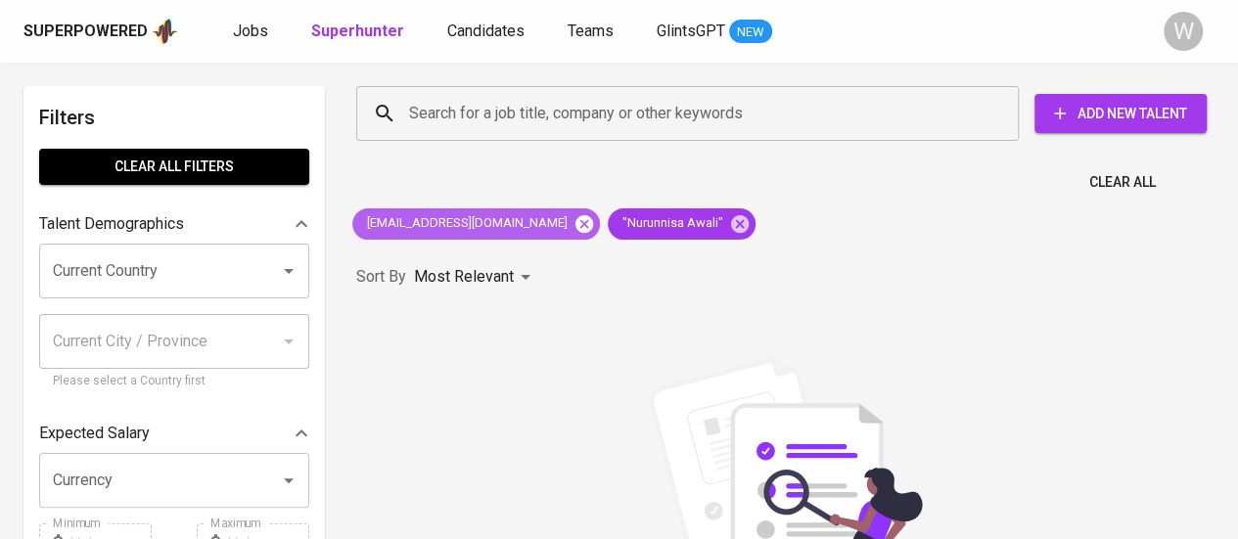
click at [575, 228] on icon at bounding box center [584, 223] width 18 height 18
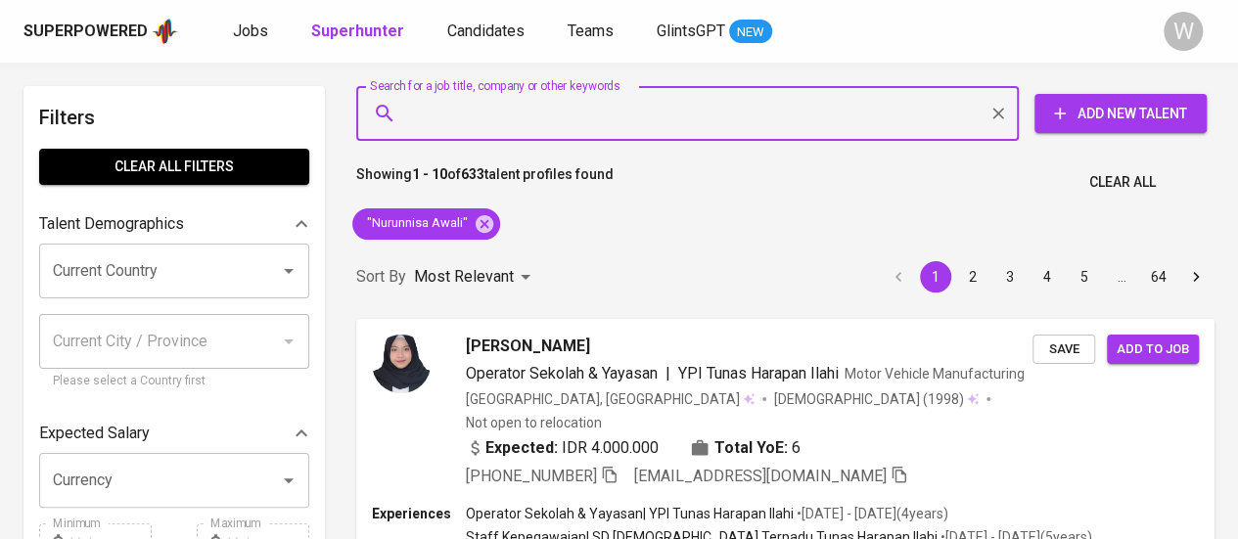
click at [671, 122] on input "Search for a job title, company or other keywords" at bounding box center [692, 113] width 576 height 37
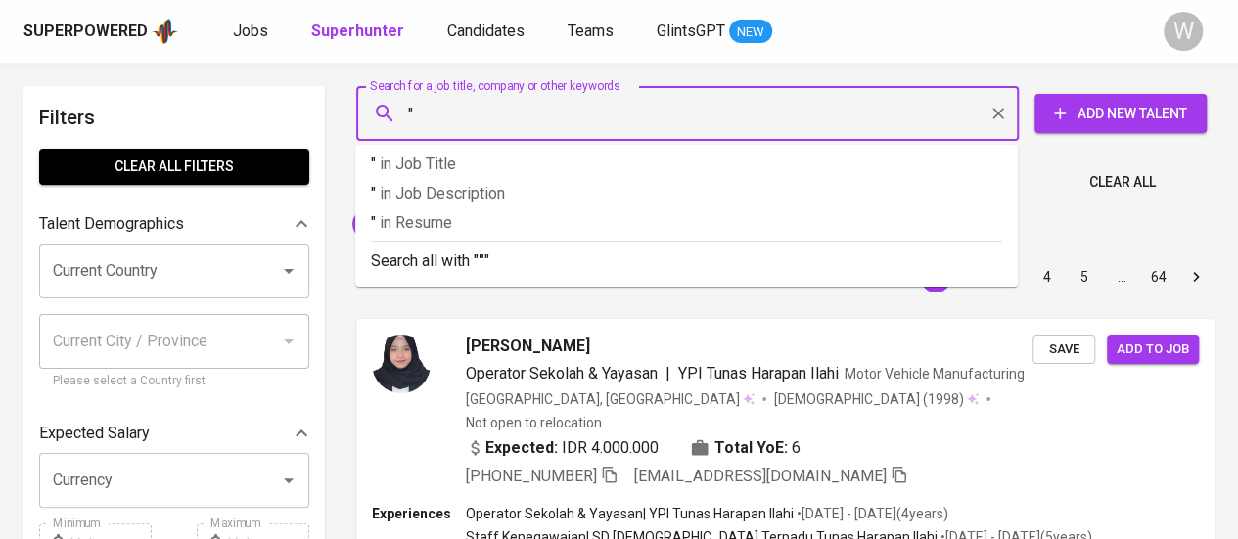
paste input "Shinta Nur Meilani Sasmita"
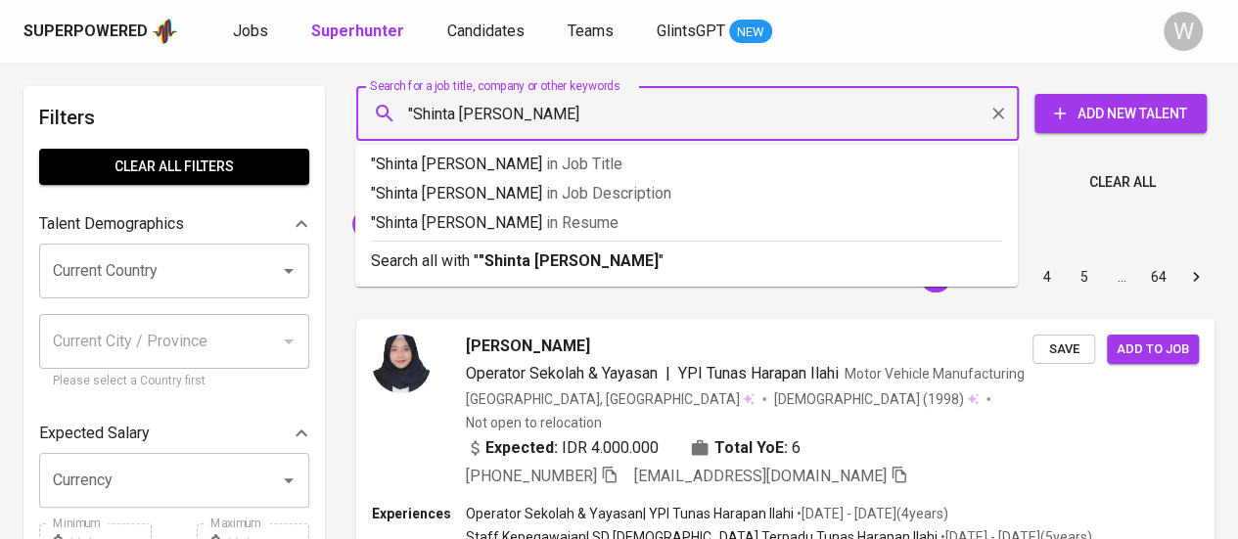
type input ""Shinta Nur Meilani Sasmita""
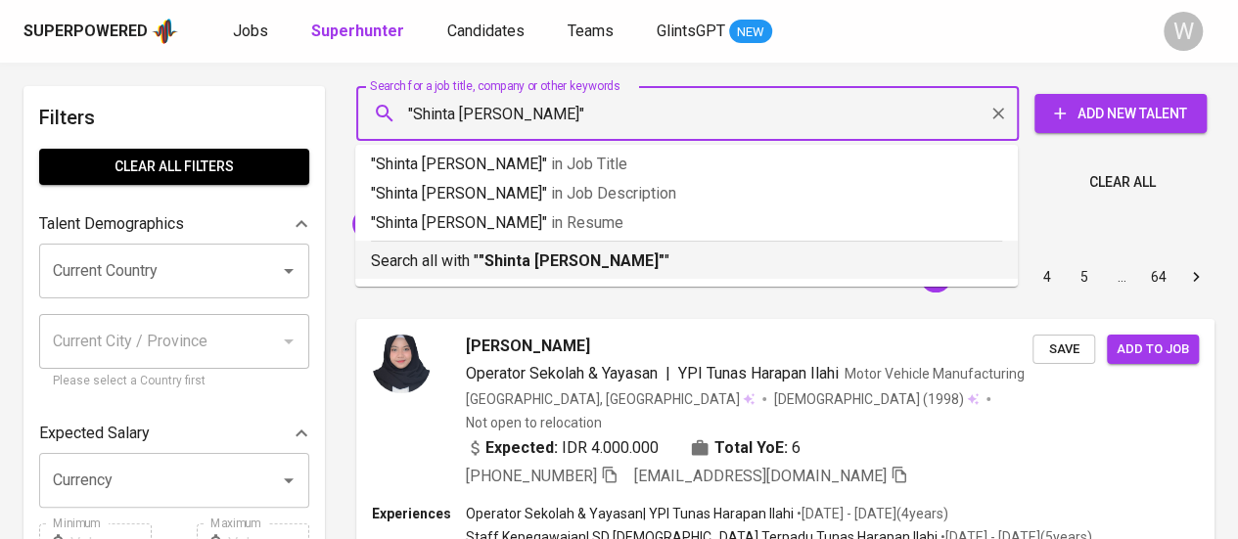
click at [649, 266] on b ""Shinta Nur Meilani Sasmita"" at bounding box center [572, 261] width 186 height 19
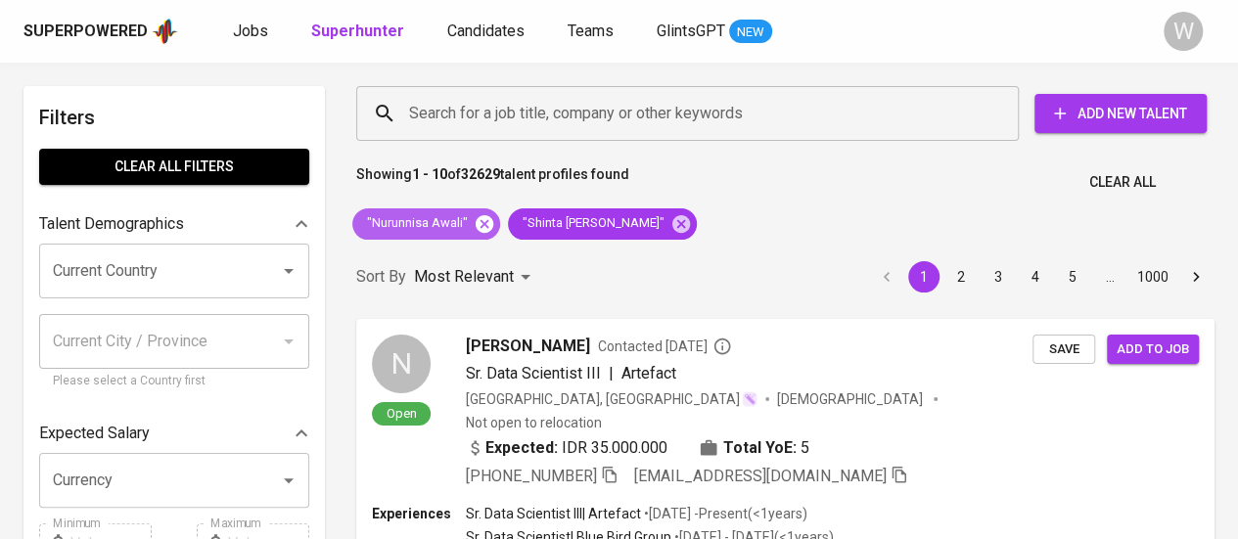
click at [486, 224] on icon at bounding box center [485, 223] width 18 height 18
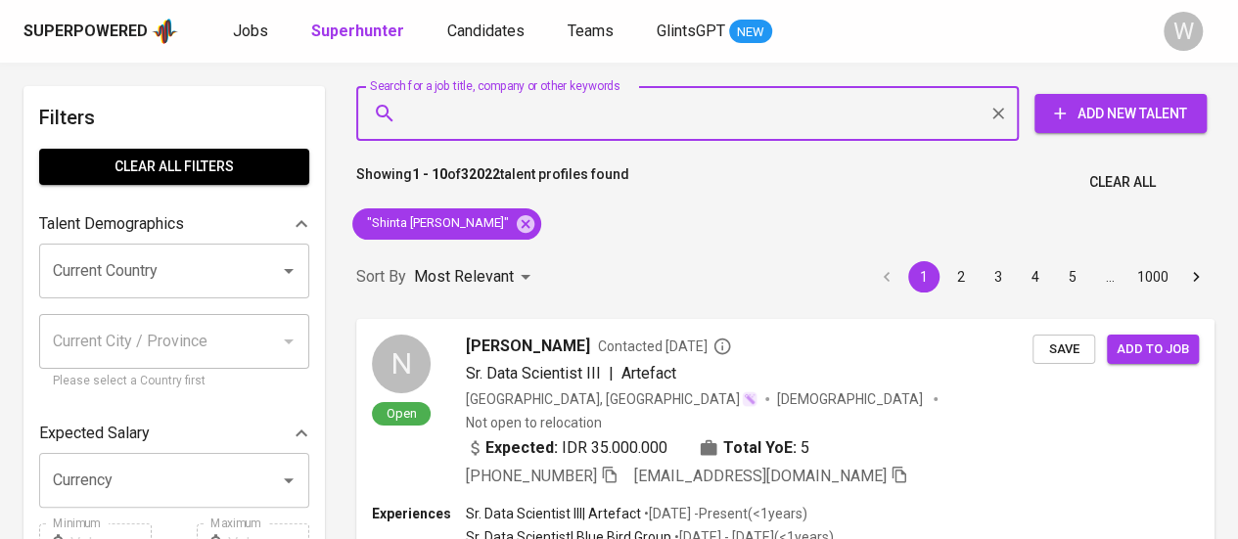
click at [767, 115] on input "Search for a job title, company or other keywords" at bounding box center [692, 113] width 576 height 37
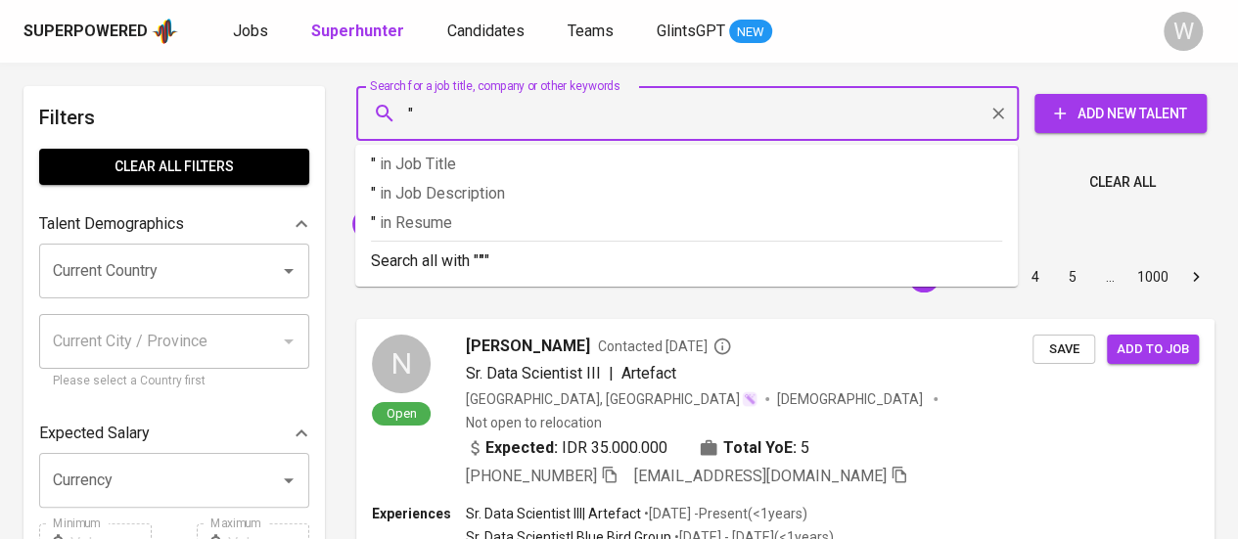
paste input "Putri Lintang Aghata"
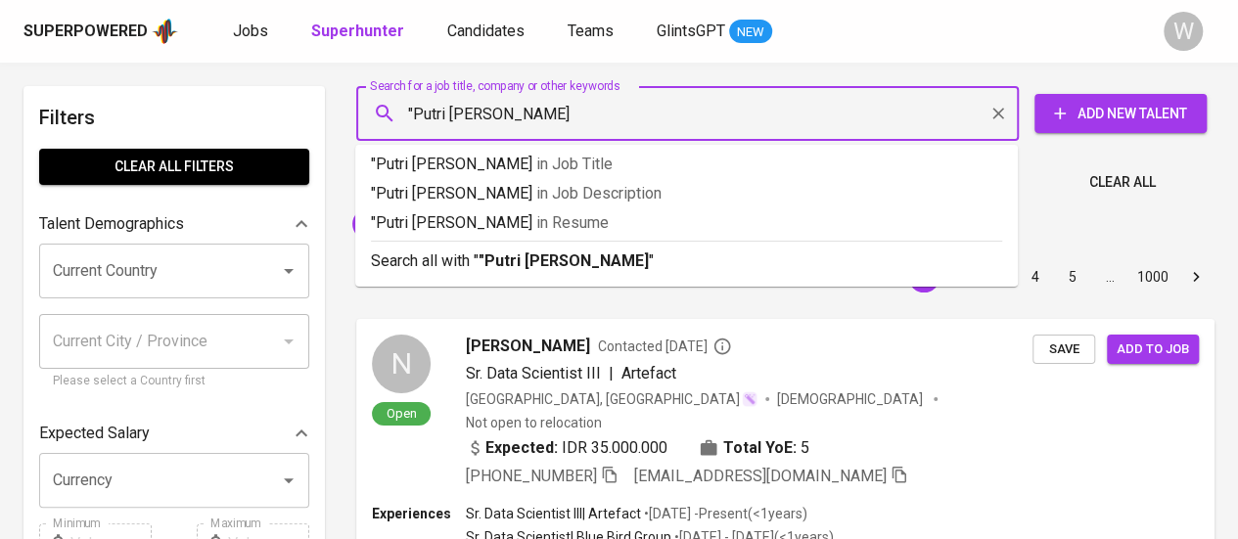
type input ""Putri Lintang Aghata""
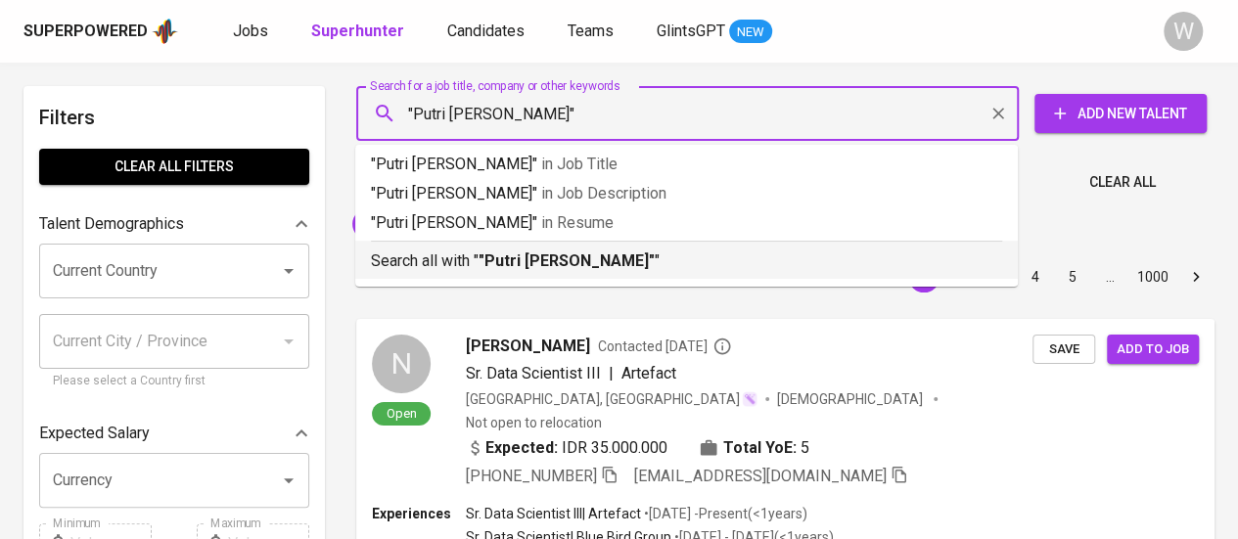
click at [705, 255] on p "Search all with " "Putri Lintang Aghata" "" at bounding box center [686, 261] width 631 height 23
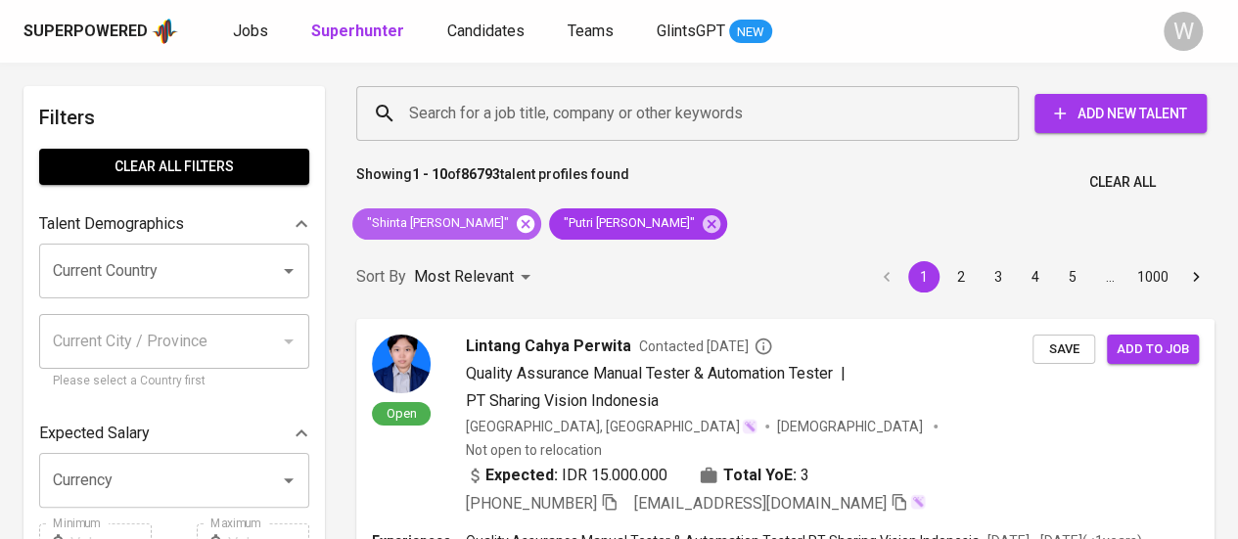
click at [534, 216] on icon at bounding box center [526, 223] width 18 height 18
